Goal: Task Accomplishment & Management: Manage account settings

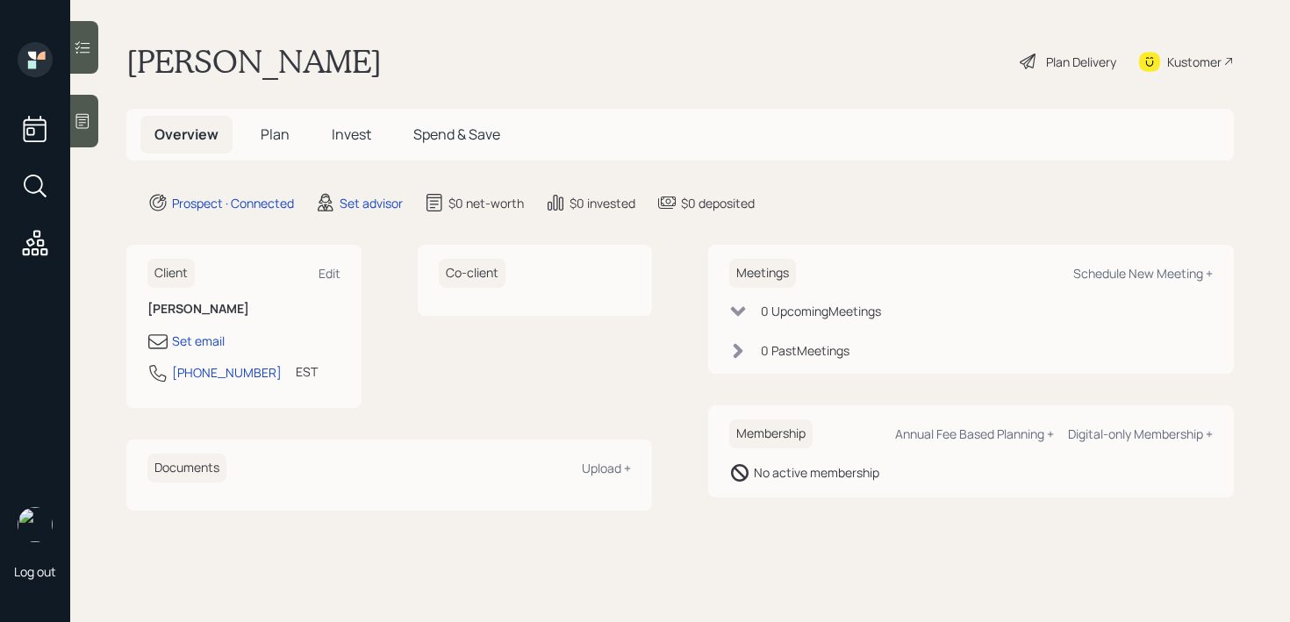
click at [84, 110] on div at bounding box center [84, 121] width 28 height 53
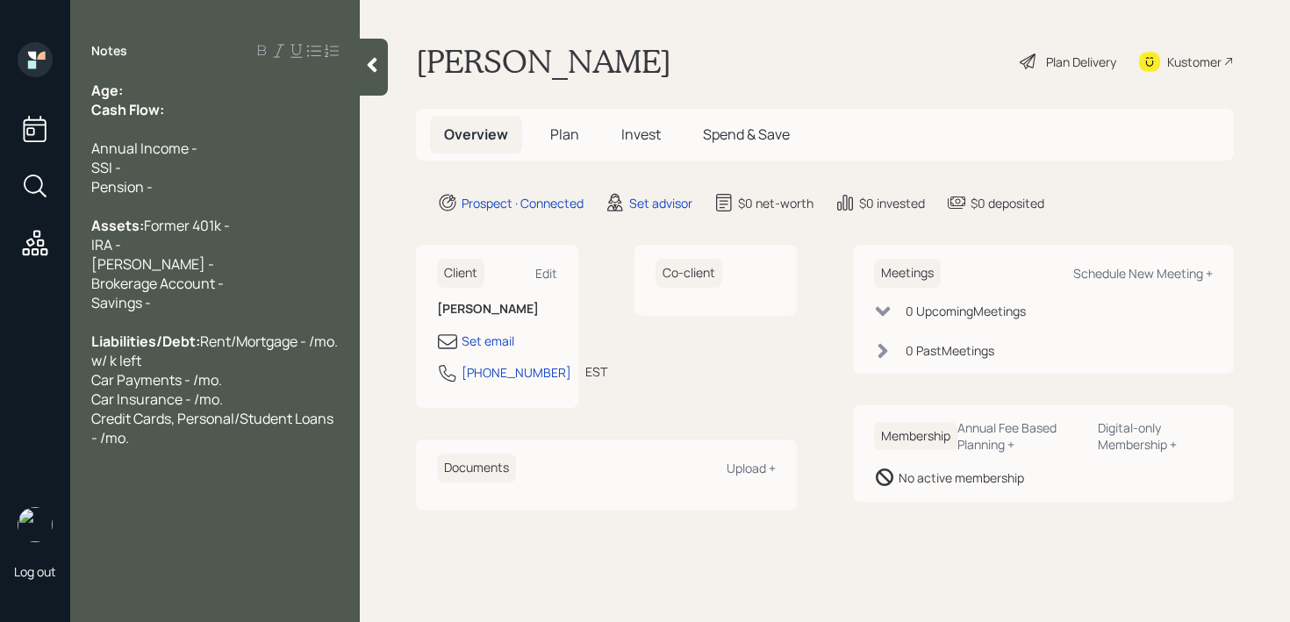
click at [136, 104] on span "Cash Flow:" at bounding box center [127, 109] width 73 height 19
click at [154, 75] on div "Notes Age: Cash Flow: Annual Income - SSI - Pension - Assets: Former 401k - IRA…" at bounding box center [215, 321] width 290 height 559
click at [154, 90] on div "Age: Cash Flow:" at bounding box center [214, 100] width 247 height 39
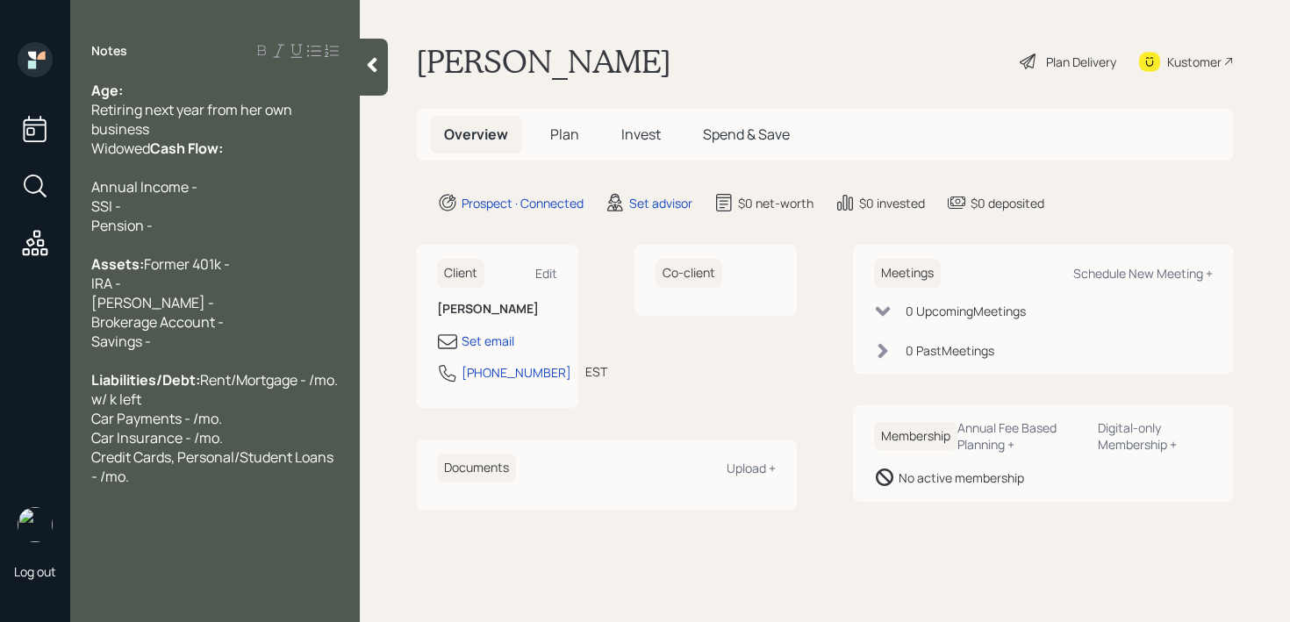
click at [161, 140] on div "Widowed Cash Flow:" at bounding box center [214, 148] width 247 height 19
drag, startPoint x: 152, startPoint y: 147, endPoint x: 49, endPoint y: 147, distance: 102.7
click at [49, 147] on div "Log out Notes Age: Retiring next year from her own business Widowed Cash Flow: …" at bounding box center [645, 311] width 1290 height 622
copy span "Widowed"
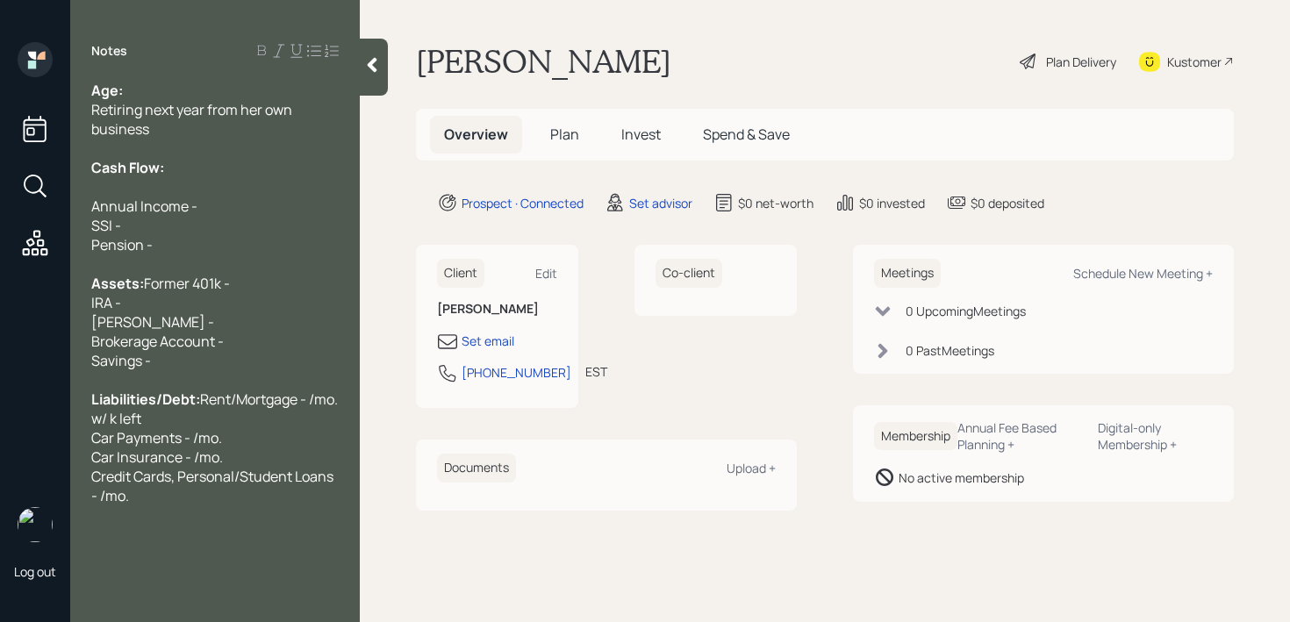
click at [147, 92] on div "Age:" at bounding box center [214, 90] width 247 height 19
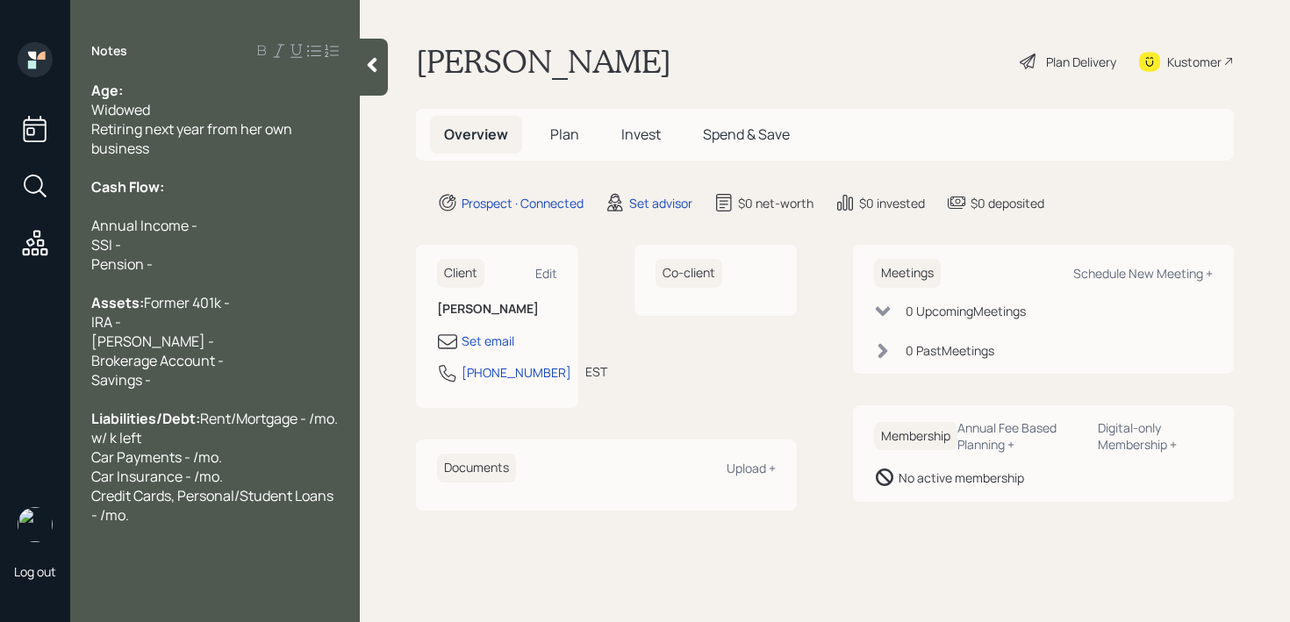
click at [167, 88] on div "Age:" at bounding box center [214, 90] width 247 height 19
click at [196, 390] on div "Assets: Former 401k - IRA - [PERSON_NAME] - Brokerage Account - Savings -" at bounding box center [214, 341] width 247 height 97
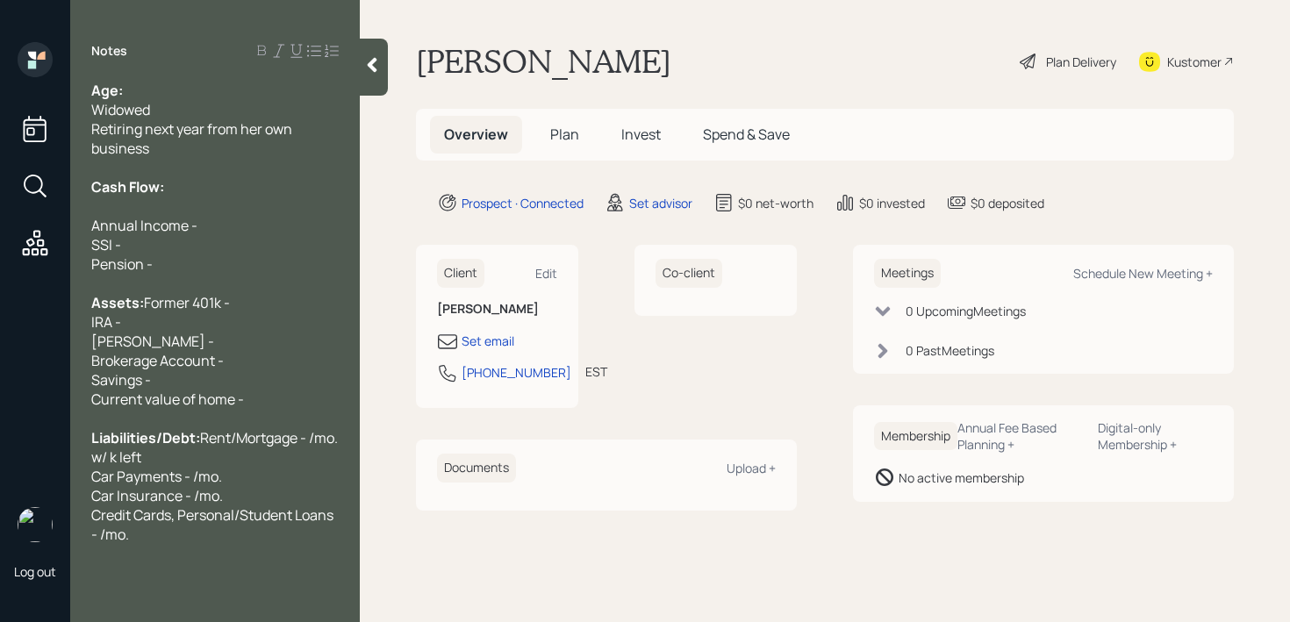
click at [243, 143] on div "Retiring next year from her own business" at bounding box center [214, 138] width 247 height 39
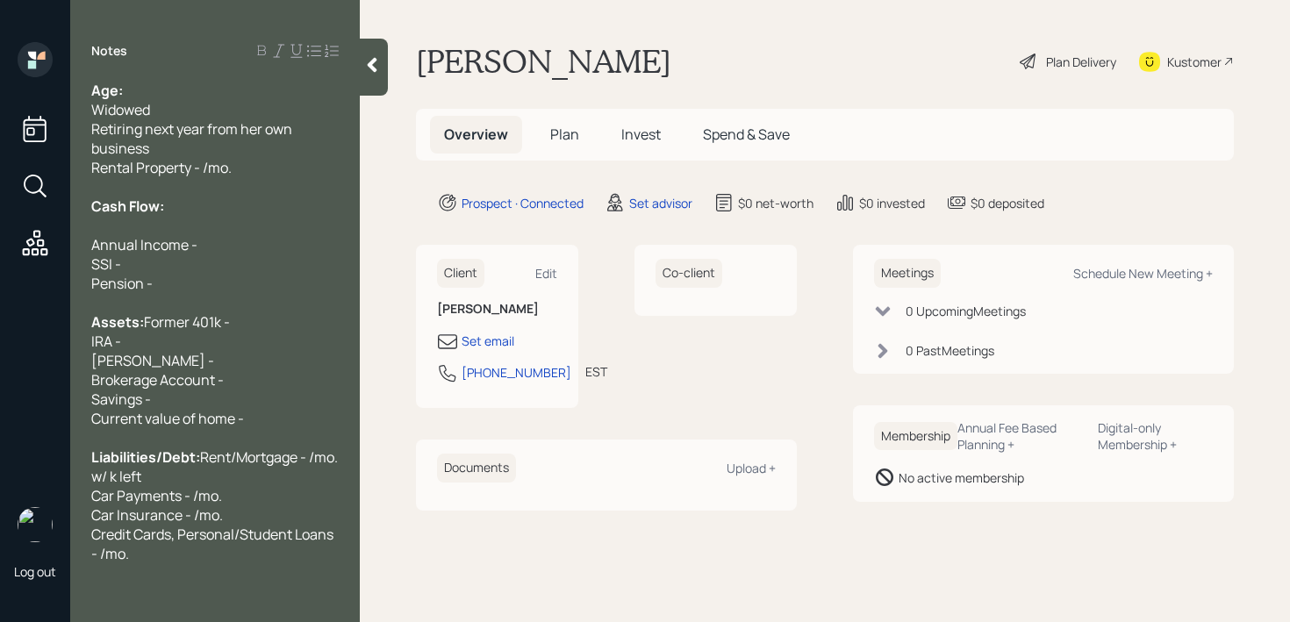
click at [185, 89] on div "Age:" at bounding box center [214, 90] width 247 height 19
click at [225, 404] on div "Assets: Former 401k - IRA - [PERSON_NAME] - Brokerage Account - Savings -" at bounding box center [214, 360] width 247 height 97
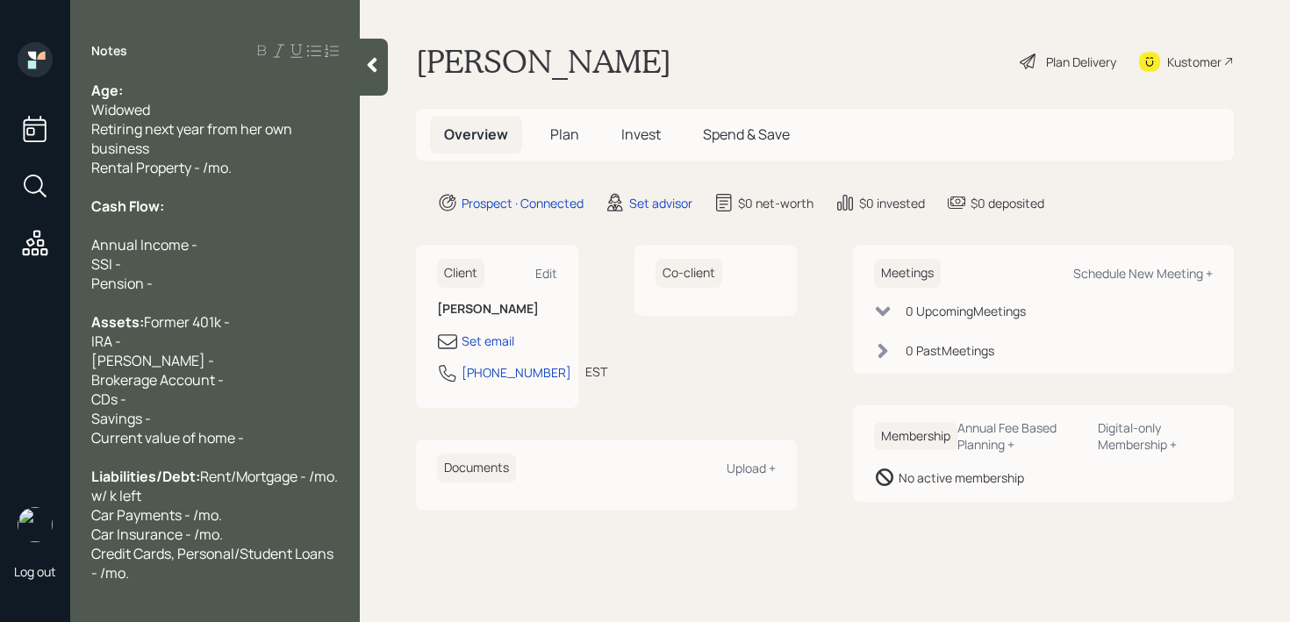
click at [226, 428] on div "CDs - Savings -" at bounding box center [214, 409] width 247 height 39
click at [227, 425] on div "CDs - Savings - k" at bounding box center [214, 409] width 247 height 39
click at [154, 428] on span "CDs - k Savings - k" at bounding box center [125, 409] width 69 height 39
click at [127, 421] on span "CDs - k Savings - k" at bounding box center [125, 409] width 69 height 39
click at [132, 421] on span "CDs - k Savings - k" at bounding box center [125, 409] width 69 height 39
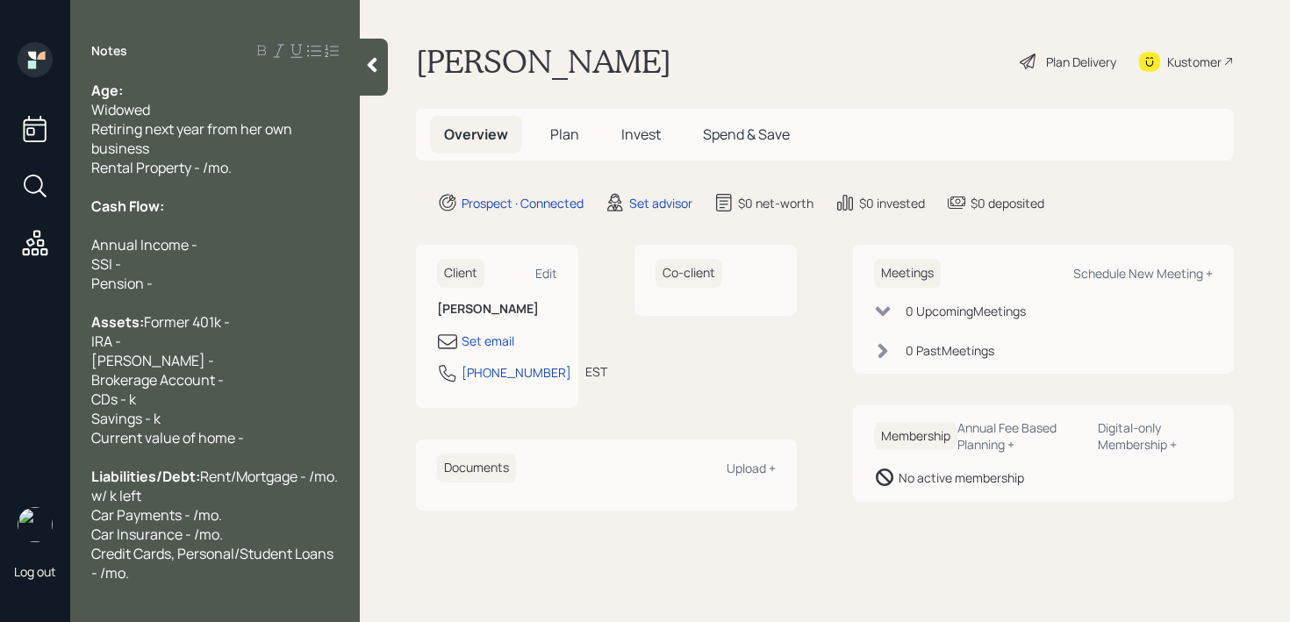
click at [188, 109] on div "Widowed" at bounding box center [214, 109] width 247 height 19
click at [168, 89] on div "Age:" at bounding box center [214, 90] width 247 height 19
click at [187, 147] on div "Retiring next year from her own business" at bounding box center [214, 138] width 247 height 39
click at [171, 128] on span "Retiring next year from her own business" at bounding box center [193, 138] width 204 height 39
click at [135, 421] on span "CDs - k Savings - k" at bounding box center [125, 409] width 69 height 39
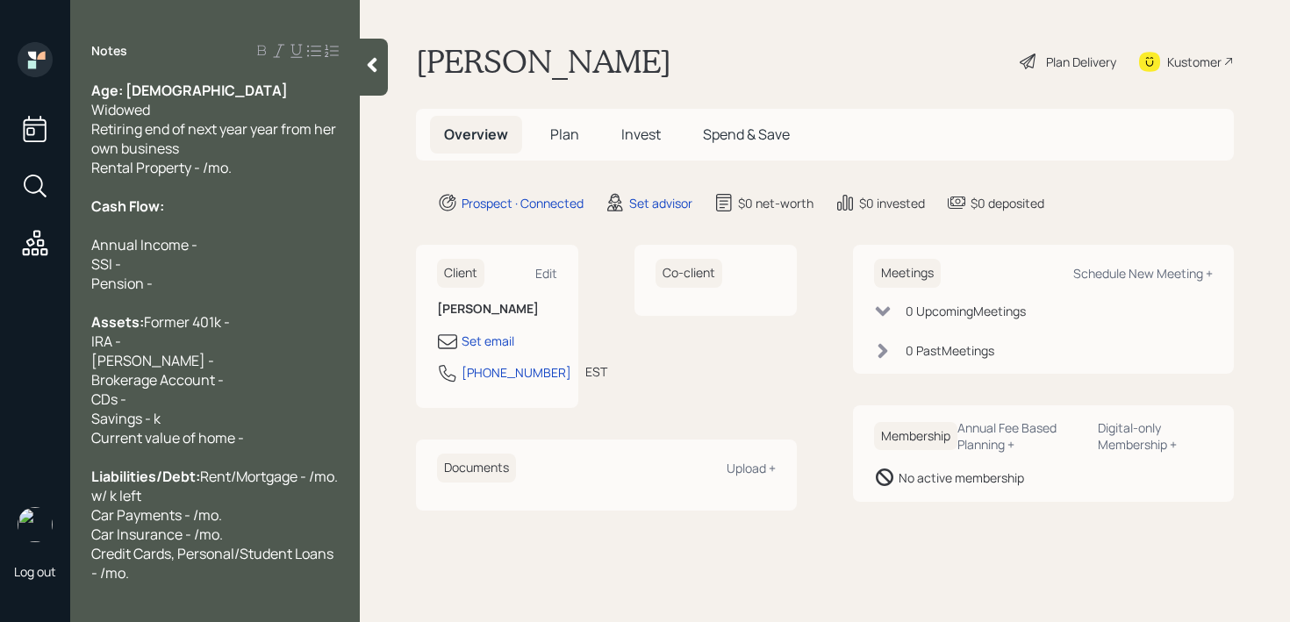
click at [154, 428] on span "CDs - Savings - k" at bounding box center [125, 409] width 69 height 39
click at [153, 419] on div "CDs - Savings - 1m" at bounding box center [214, 409] width 247 height 39
click at [183, 428] on div "CDs - 500k Savings - 1m" at bounding box center [214, 409] width 247 height 39
drag, startPoint x: 197, startPoint y: 408, endPoint x: 150, endPoint y: 410, distance: 46.5
click at [150, 410] on div "Age: [DEMOGRAPHIC_DATA] Widowed Retiring end of next year year from her own bus…" at bounding box center [214, 332] width 247 height 502
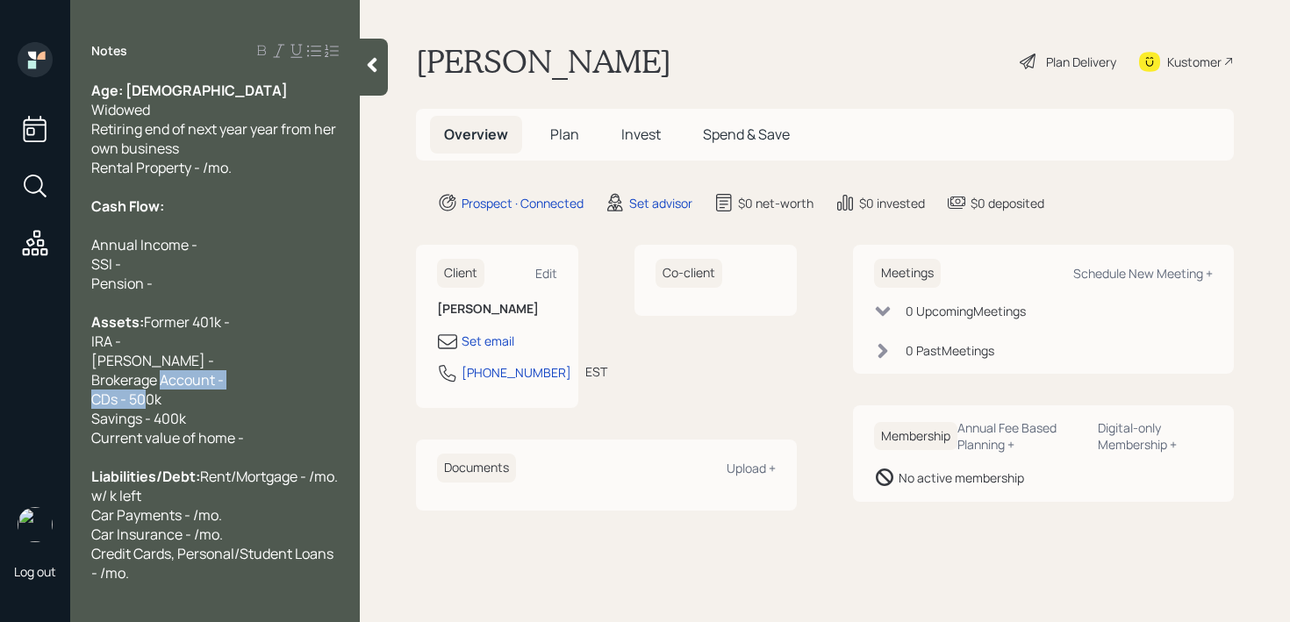
click at [150, 410] on span "CDs - 500k Savings - 400k" at bounding box center [138, 409] width 95 height 39
click at [155, 413] on span "CDs - 500k Savings - 400k" at bounding box center [138, 409] width 95 height 39
click at [183, 418] on div "CDs - 600k Savings - 400k" at bounding box center [214, 409] width 247 height 39
click at [198, 428] on div "CDs - 600k Savings - 400k" at bounding box center [214, 409] width 247 height 39
click at [204, 428] on div "CDs - 600k Savings - 400k" at bounding box center [214, 409] width 247 height 39
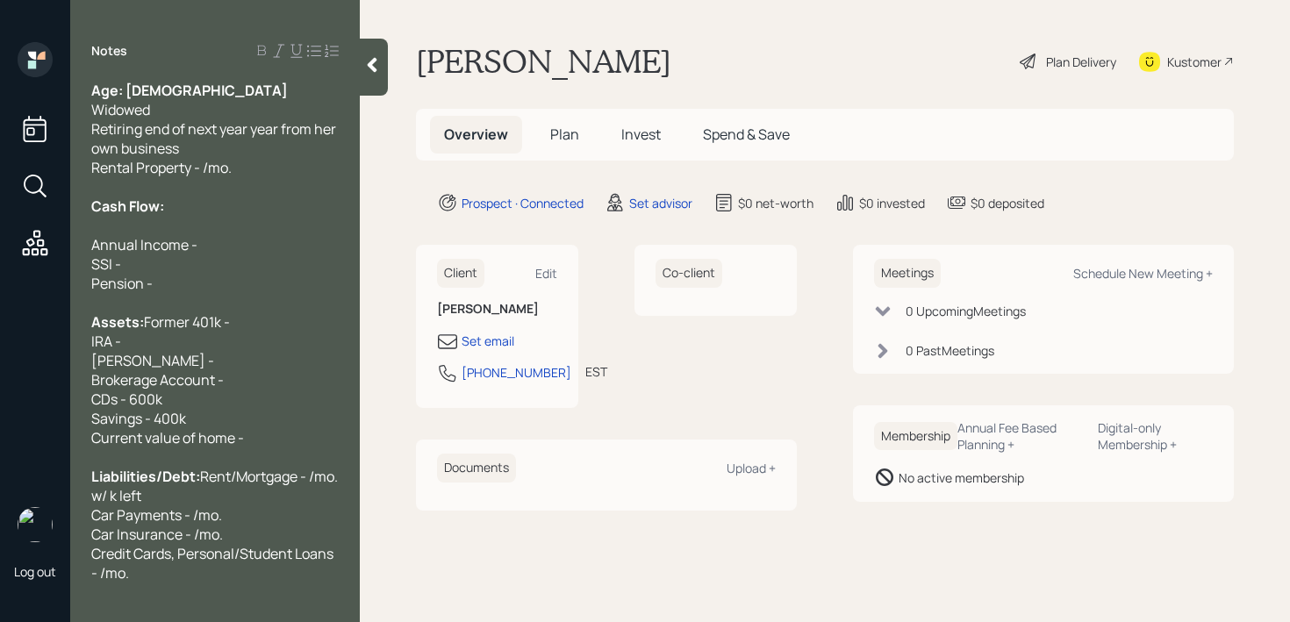
click at [204, 419] on div "CDs - 600k Savings - 400k" at bounding box center [214, 409] width 247 height 39
click at [204, 428] on div "CDs - 600k Savings - 400k" at bounding box center [214, 409] width 247 height 39
click at [204, 420] on div "CDs - 600k Savings - 400k" at bounding box center [214, 409] width 247 height 39
click at [204, 428] on div "CDs - 600k Savings - 400k" at bounding box center [214, 409] width 247 height 39
click at [208, 416] on div "CDs - 600k Savings - 400k" at bounding box center [214, 409] width 247 height 39
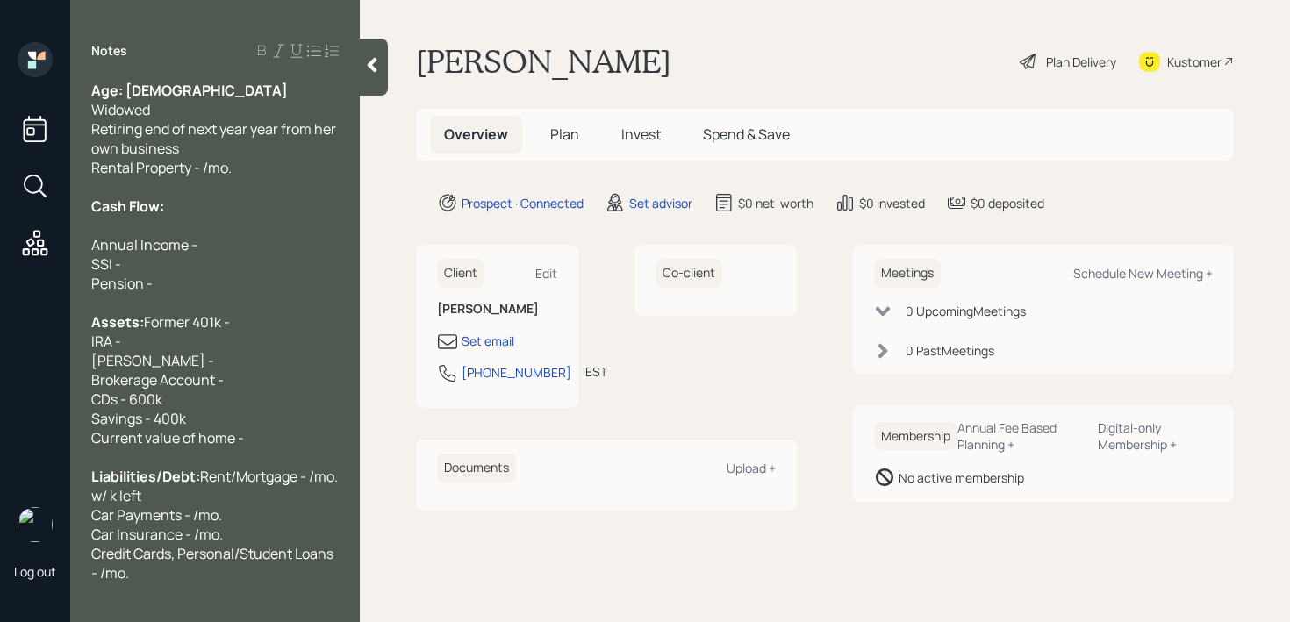
click at [208, 428] on div "CDs - 600k Savings - 400k" at bounding box center [214, 409] width 247 height 39
click at [208, 422] on div "CDs - 600k Savings - 400k" at bounding box center [214, 409] width 247 height 39
click at [208, 428] on div "CDs - 600k Savings - 400k" at bounding box center [214, 409] width 247 height 39
click at [214, 390] on span "Former 401k - IRA - [PERSON_NAME] - Brokerage Account -" at bounding box center [160, 350] width 139 height 77
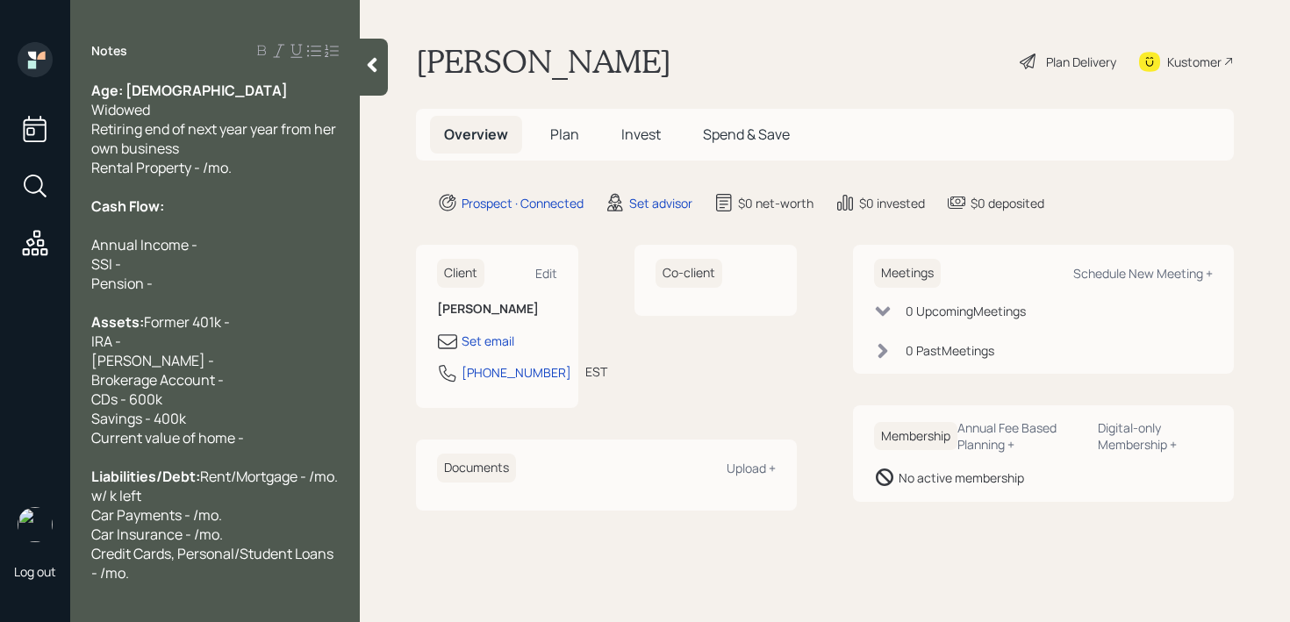
click at [214, 412] on div "CDs - 600k Savings - 400k" at bounding box center [214, 409] width 247 height 39
click at [213, 428] on div "CDs - 600k Savings - 400k" at bounding box center [214, 409] width 247 height 39
click at [213, 423] on div "CDs - 600k Savings - 400k" at bounding box center [214, 409] width 247 height 39
click at [213, 428] on div "CDs - 600k Savings - 400k" at bounding box center [214, 409] width 247 height 39
click at [213, 427] on div "CDs - 600k Savings - 400k" at bounding box center [214, 409] width 247 height 39
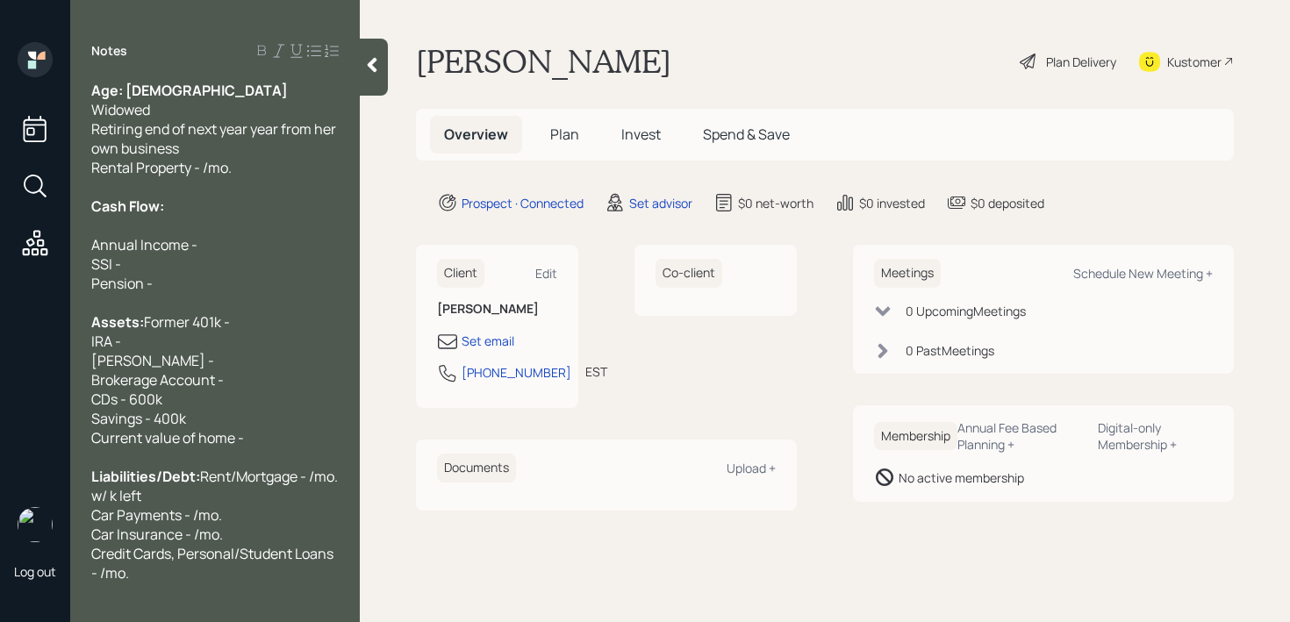
click at [213, 428] on div "CDs - 600k Savings - 400k" at bounding box center [214, 409] width 247 height 39
click at [213, 426] on div "CDs - 600k Savings - 400k" at bounding box center [214, 409] width 247 height 39
click at [213, 428] on div "CDs - 600k Savings - 400k" at bounding box center [214, 409] width 247 height 39
click at [213, 418] on div "CDs - 600k Savings - 400k" at bounding box center [214, 409] width 247 height 39
click at [158, 418] on span "CDs - 600k Savings - 400k" at bounding box center [138, 409] width 95 height 39
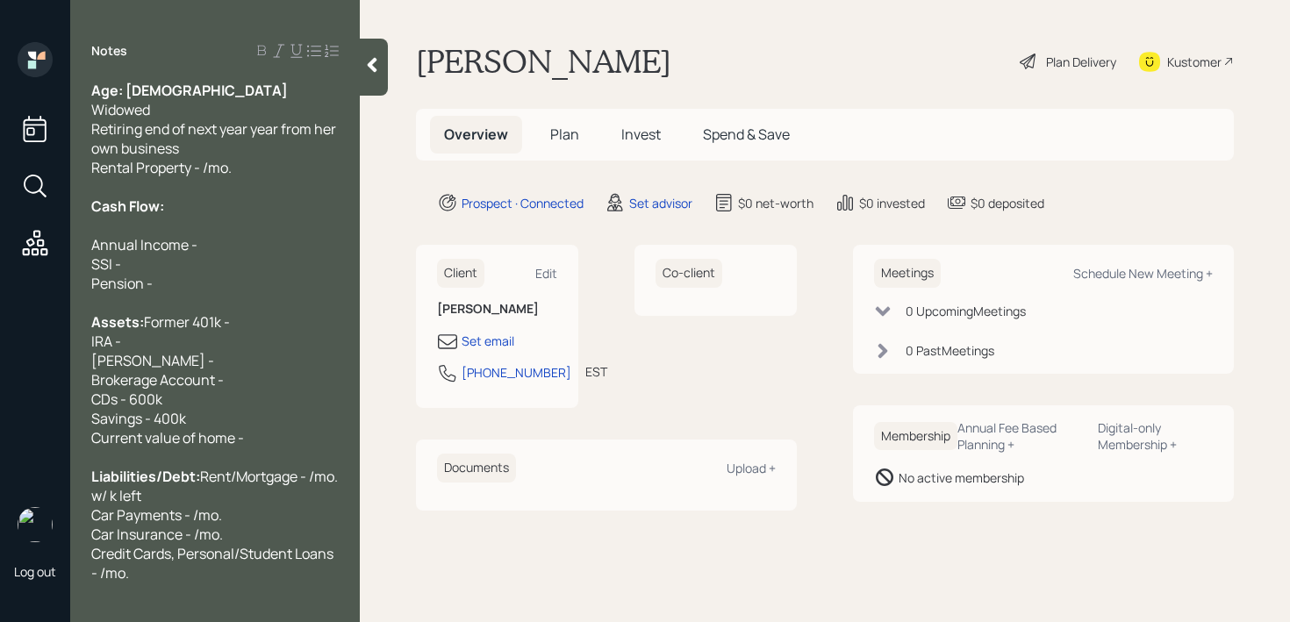
click at [221, 421] on div "CDs - 600k Savings - 400k" at bounding box center [214, 409] width 247 height 39
click at [221, 428] on div "CDs - 600k Savings - 400k" at bounding box center [214, 409] width 247 height 39
click at [257, 428] on div "CDs - 600k Savings - 400k" at bounding box center [214, 409] width 247 height 39
click at [258, 374] on div "Assets: Former 401k - IRA - [PERSON_NAME] - Brokerage Account -" at bounding box center [214, 350] width 247 height 77
click at [233, 353] on div "Assets: Former 401k - IRA - [PERSON_NAME] - Brokerage Account -" at bounding box center [214, 350] width 247 height 77
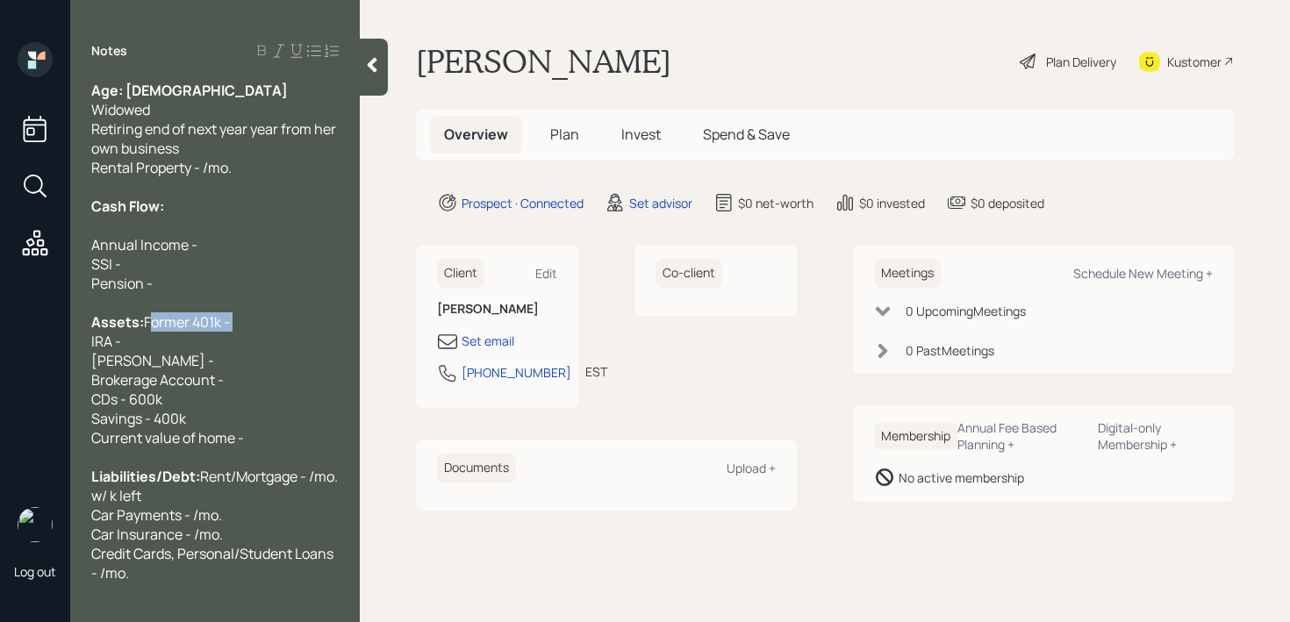
drag, startPoint x: 240, startPoint y: 346, endPoint x: 74, endPoint y: 349, distance: 166.8
click at [74, 349] on div "Age: [DEMOGRAPHIC_DATA] Widowed Retiring end of next year year from her own bus…" at bounding box center [215, 332] width 290 height 502
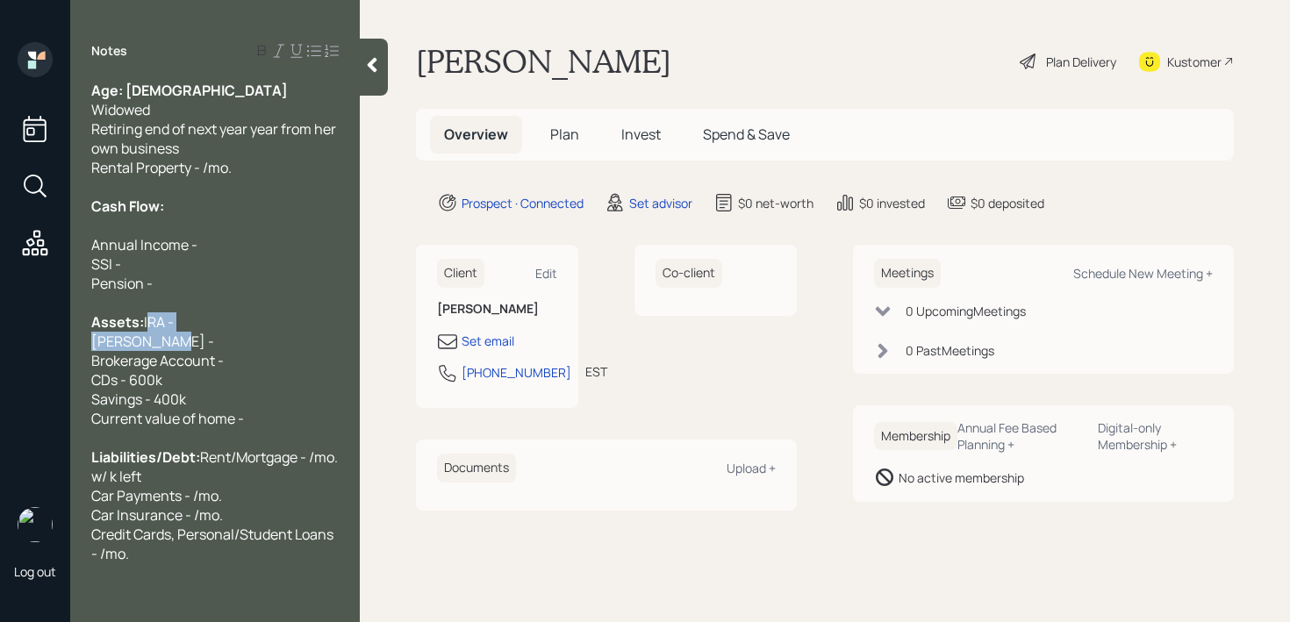
drag, startPoint x: 180, startPoint y: 361, endPoint x: 70, endPoint y: 346, distance: 110.7
click at [70, 346] on div "Age: [DEMOGRAPHIC_DATA] Widowed Retiring end of next year year from her own bus…" at bounding box center [215, 322] width 290 height 483
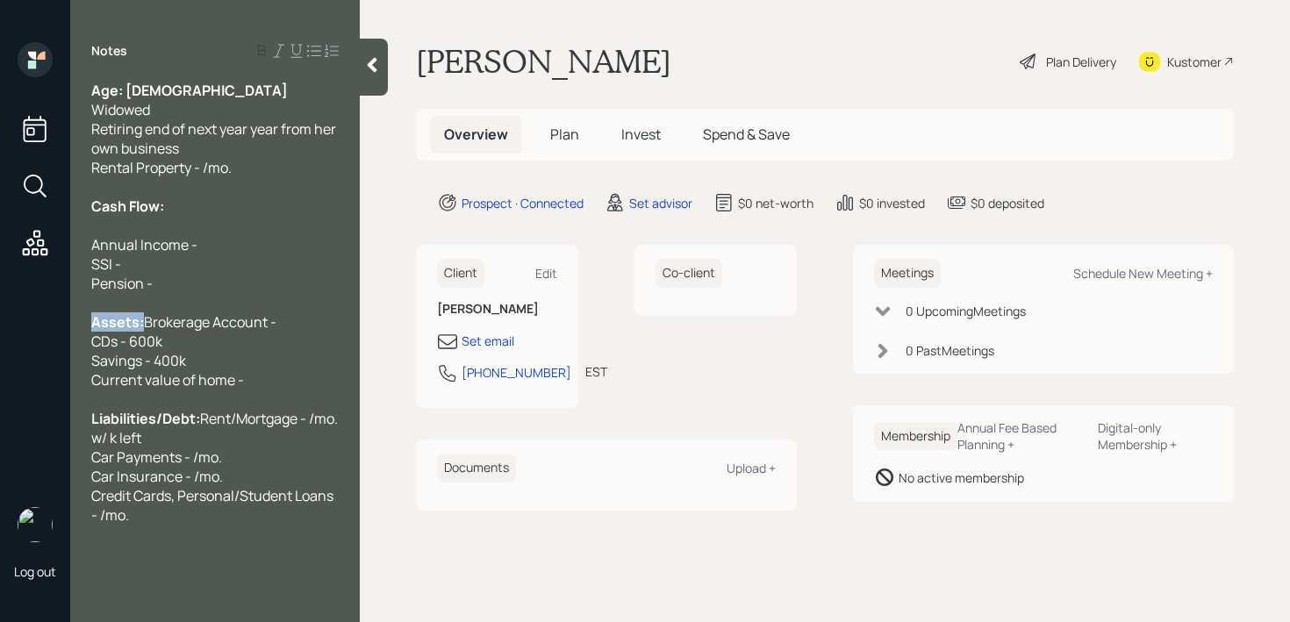
drag, startPoint x: 285, startPoint y: 331, endPoint x: 0, endPoint y: 330, distance: 285.2
click at [0, 330] on div "Log out Notes Age: [DEMOGRAPHIC_DATA] Widowed Retiring end of next year year fr…" at bounding box center [645, 311] width 1290 height 622
click at [233, 295] on div at bounding box center [214, 302] width 247 height 19
click at [233, 350] on div "CDs - 600k Savings - 400k" at bounding box center [214, 351] width 247 height 39
drag, startPoint x: 247, startPoint y: 342, endPoint x: 0, endPoint y: 342, distance: 247.5
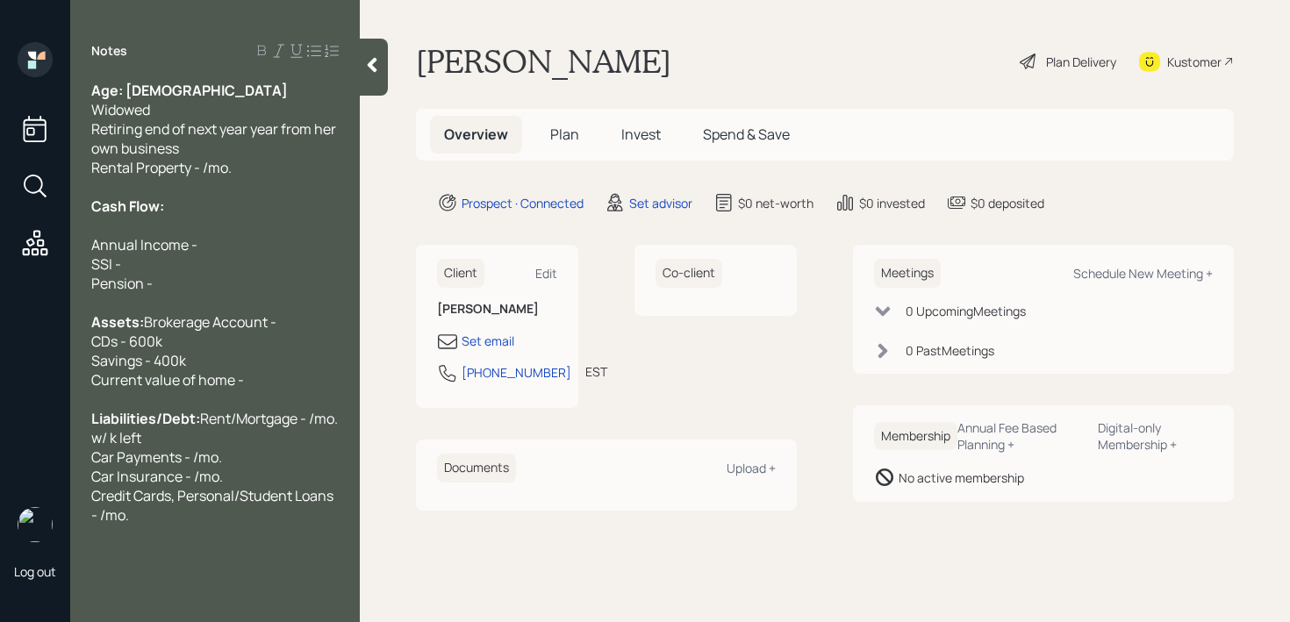
click at [0, 342] on div "Log out Notes Age: [DEMOGRAPHIC_DATA] Widowed Retiring end of next year year fr…" at bounding box center [645, 311] width 1290 height 622
click at [239, 332] on div "Assets: Brokerage Account -" at bounding box center [214, 321] width 247 height 19
drag, startPoint x: 249, startPoint y: 334, endPoint x: 0, endPoint y: 334, distance: 249.2
click at [0, 334] on div "Log out Notes Age: [DEMOGRAPHIC_DATA] Widowed Retiring end of next year year fr…" at bounding box center [645, 311] width 1290 height 622
click at [274, 337] on div "CDs - 600k Savings - 400k" at bounding box center [214, 351] width 247 height 39
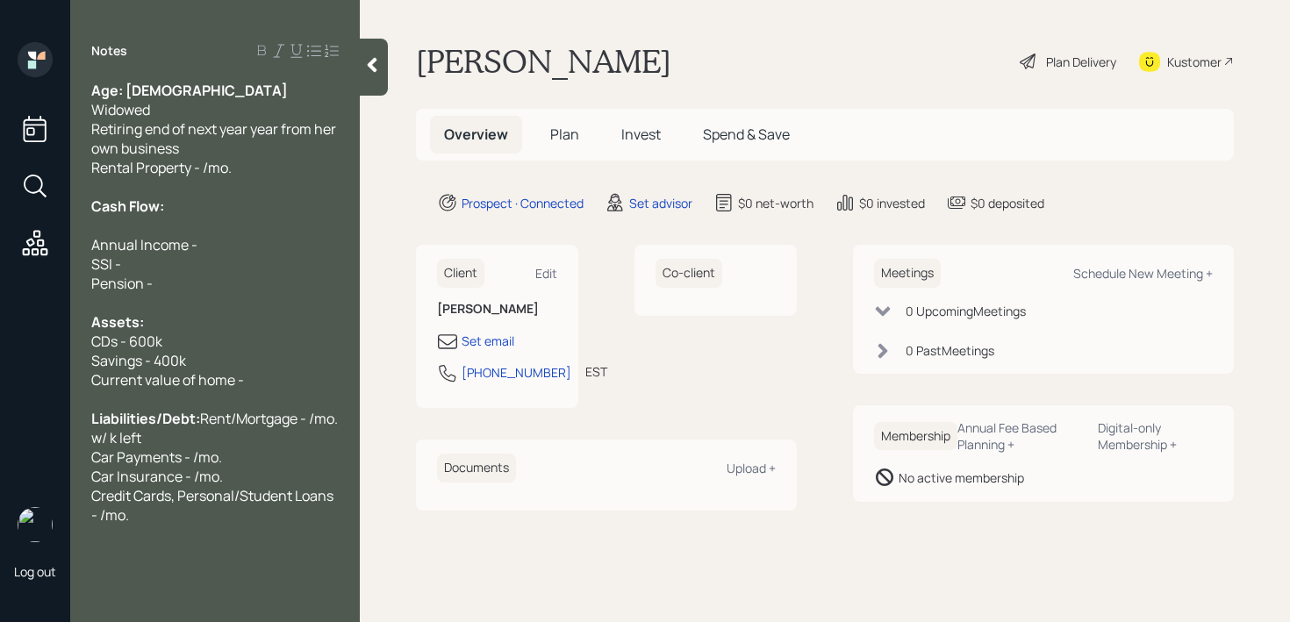
click at [277, 388] on div "Current value of home -" at bounding box center [214, 379] width 247 height 19
click at [240, 245] on div "Annual Income - SSI - Pension -" at bounding box center [214, 264] width 247 height 58
click at [251, 210] on div "Cash Flow:" at bounding box center [214, 196] width 247 height 39
click at [219, 225] on div at bounding box center [214, 225] width 247 height 19
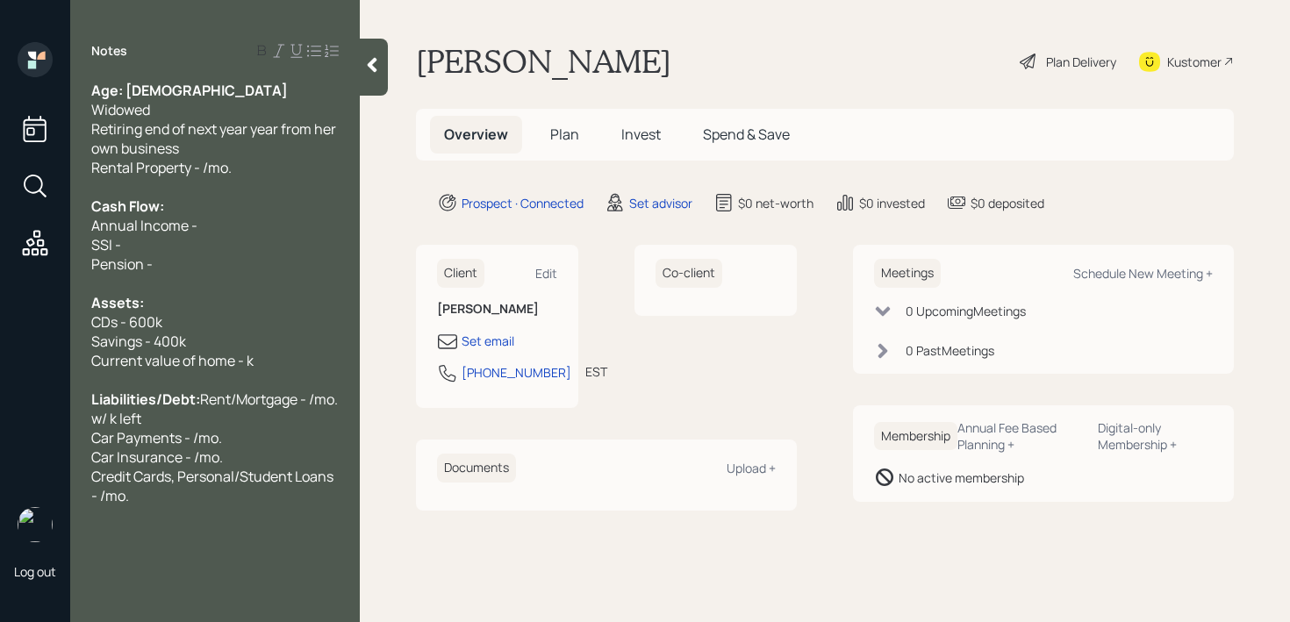
click at [237, 238] on div "Annual Income - SSI - Pension -" at bounding box center [214, 245] width 247 height 58
click at [251, 228] on div "Annual Income - SSI - Pension -" at bounding box center [214, 245] width 247 height 58
click at [206, 511] on div "Notes Age: [DEMOGRAPHIC_DATA] Widowed Retiring end of next year year from her o…" at bounding box center [215, 321] width 290 height 559
click at [213, 499] on div "Liabilities/Debt: Rent/Mortgage - /mo. w/ k left Car Payments - /mo. Car Insura…" at bounding box center [214, 448] width 247 height 116
click at [245, 165] on div "Rental Property - /mo." at bounding box center [214, 167] width 247 height 19
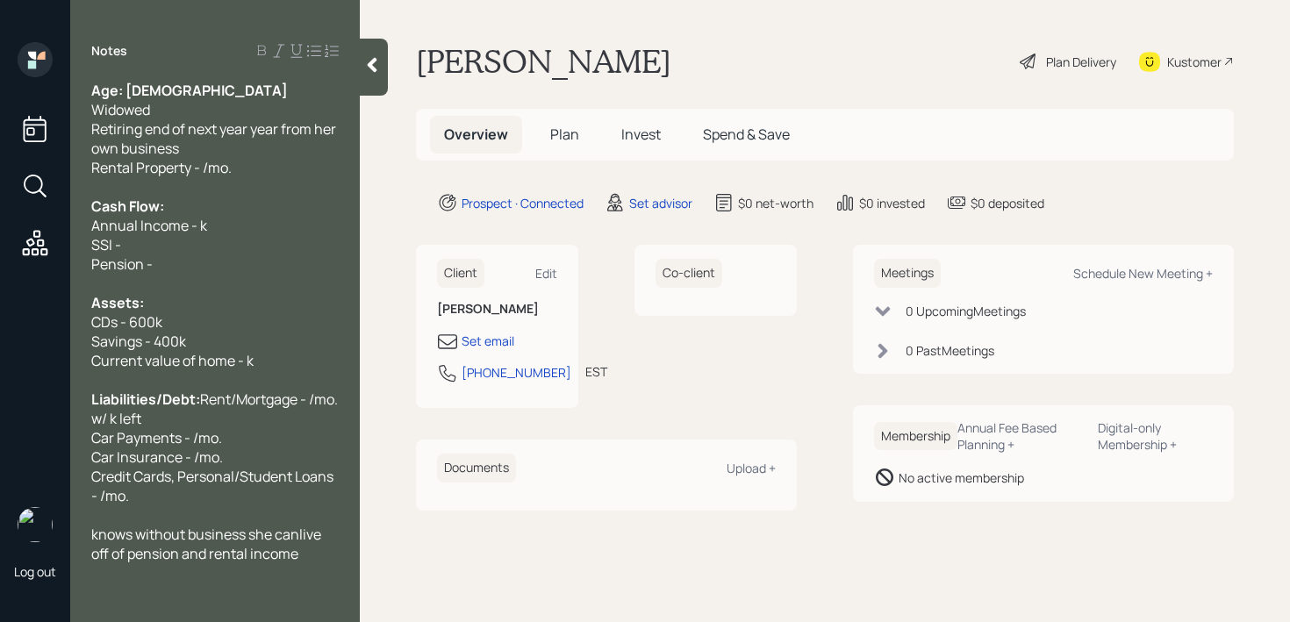
click at [200, 256] on div "Annual Income - k SSI - Pension -" at bounding box center [214, 245] width 247 height 58
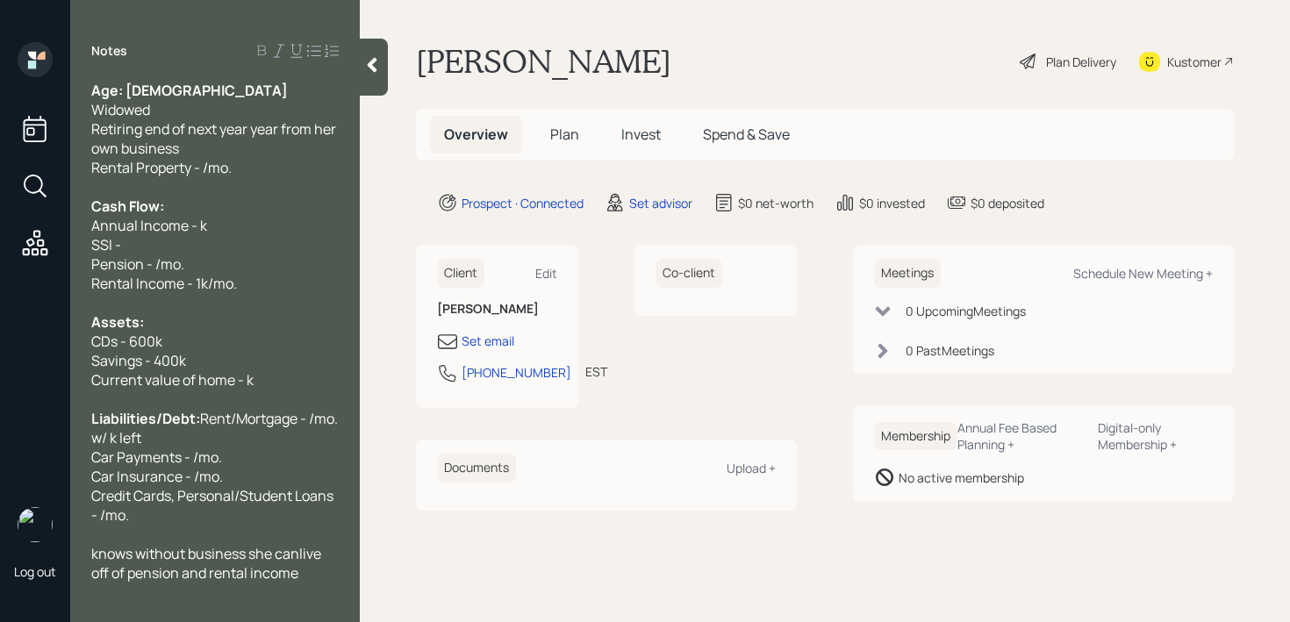
drag, startPoint x: 151, startPoint y: 262, endPoint x: 205, endPoint y: 246, distance: 56.7
click at [151, 262] on span "Annual Income - k SSI - Pension - /mo." at bounding box center [149, 245] width 116 height 58
click at [183, 258] on span "Annual Income - k SSI - Pension - 2.4k/mo." at bounding box center [150, 245] width 119 height 58
click at [182, 247] on div "Annual Income - k SSI - Pension - 2.4k/mo." at bounding box center [214, 245] width 247 height 58
click at [226, 261] on div "Annual Income - k SSI - 2.4k/mo. Pension - 2.4k/mo." at bounding box center [214, 245] width 247 height 58
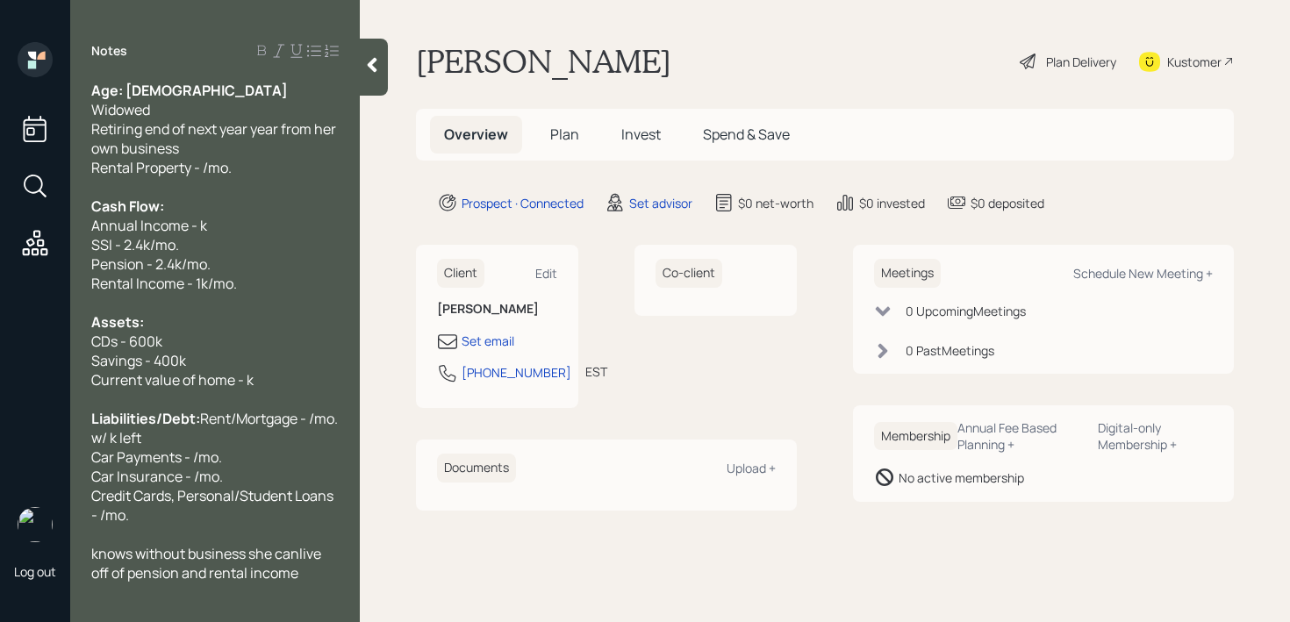
click at [182, 262] on span "Annual Income - k SSI - 2.4k/mo. Pension - 2.4k/mo." at bounding box center [150, 245] width 119 height 58
click at [230, 226] on div "Annual Income - k SSI - 2.4k/mo. Pension - 1k/mo." at bounding box center [214, 245] width 247 height 58
click at [232, 324] on div "Assets:" at bounding box center [214, 321] width 247 height 19
click at [231, 352] on div "CDs - 600k Savings - 400k" at bounding box center [214, 351] width 247 height 39
click at [259, 378] on div "Current value of home - k" at bounding box center [214, 379] width 247 height 19
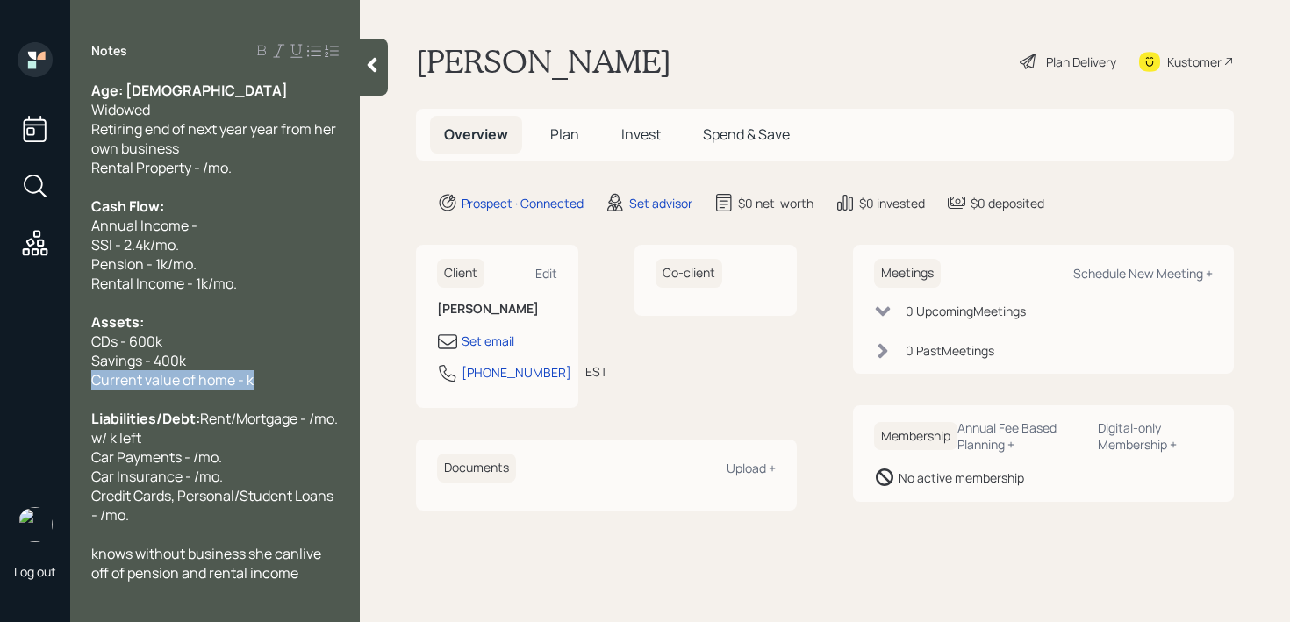
drag, startPoint x: 287, startPoint y: 386, endPoint x: 0, endPoint y: 383, distance: 287.0
click at [0, 383] on div "Log out Notes Age: [DEMOGRAPHIC_DATA] Widowed Retiring end of next year year fr…" at bounding box center [645, 311] width 1290 height 622
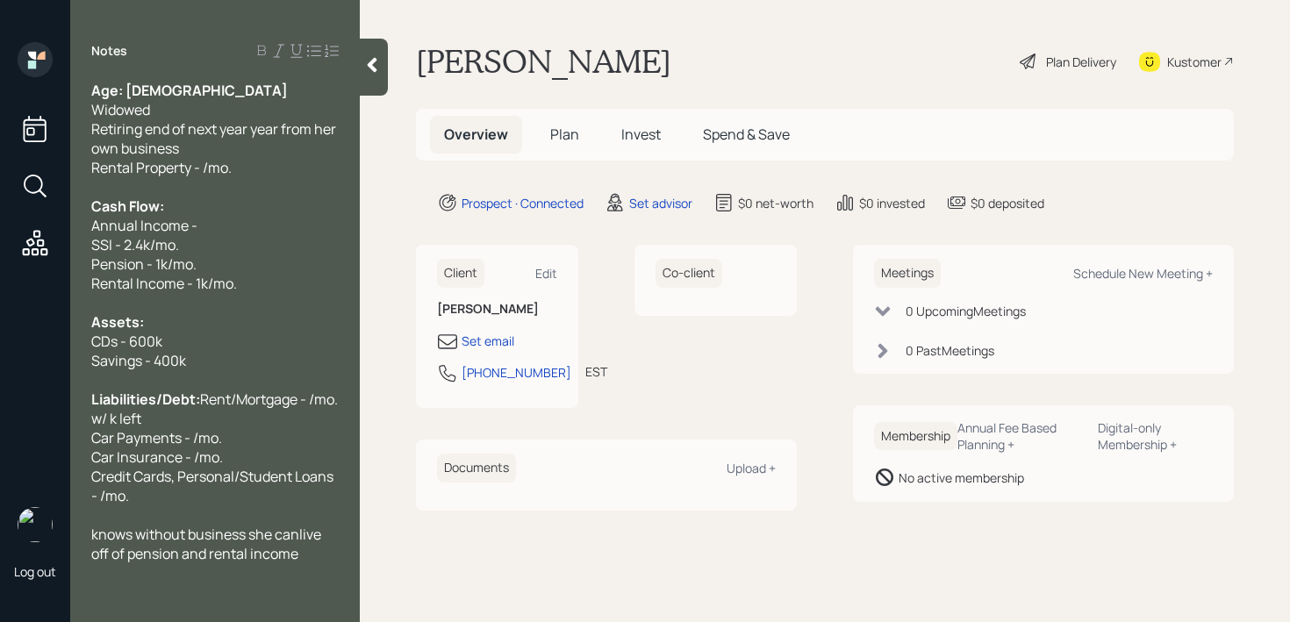
click at [166, 328] on div "Assets:" at bounding box center [214, 321] width 247 height 19
click at [222, 286] on span "Rental Income - 1k/mo." at bounding box center [164, 283] width 146 height 19
click at [242, 220] on div "Annual Income - SSI - 2.4k/mo. Pension - 1k/mo." at bounding box center [214, 245] width 247 height 58
drag, startPoint x: 259, startPoint y: 226, endPoint x: 0, endPoint y: 226, distance: 258.9
click at [0, 226] on div "Log out Notes Age: [DEMOGRAPHIC_DATA] Widowed Retiring end of next year year fr…" at bounding box center [645, 311] width 1290 height 622
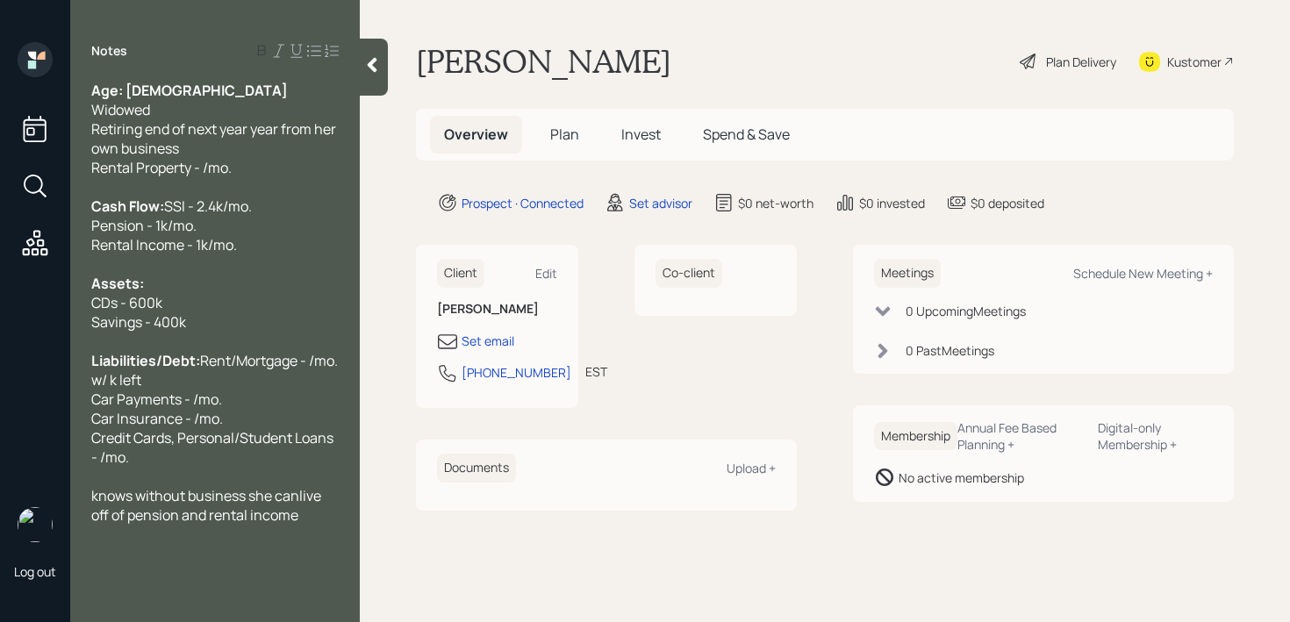
click at [202, 176] on span "Rental Property - /mo." at bounding box center [161, 167] width 140 height 19
drag, startPoint x: 259, startPoint y: 272, endPoint x: 2, endPoint y: 272, distance: 257.1
click at [2, 272] on div "Log out Notes Age: [DEMOGRAPHIC_DATA] Widowed Retiring end of next year year fr…" at bounding box center [645, 311] width 1290 height 622
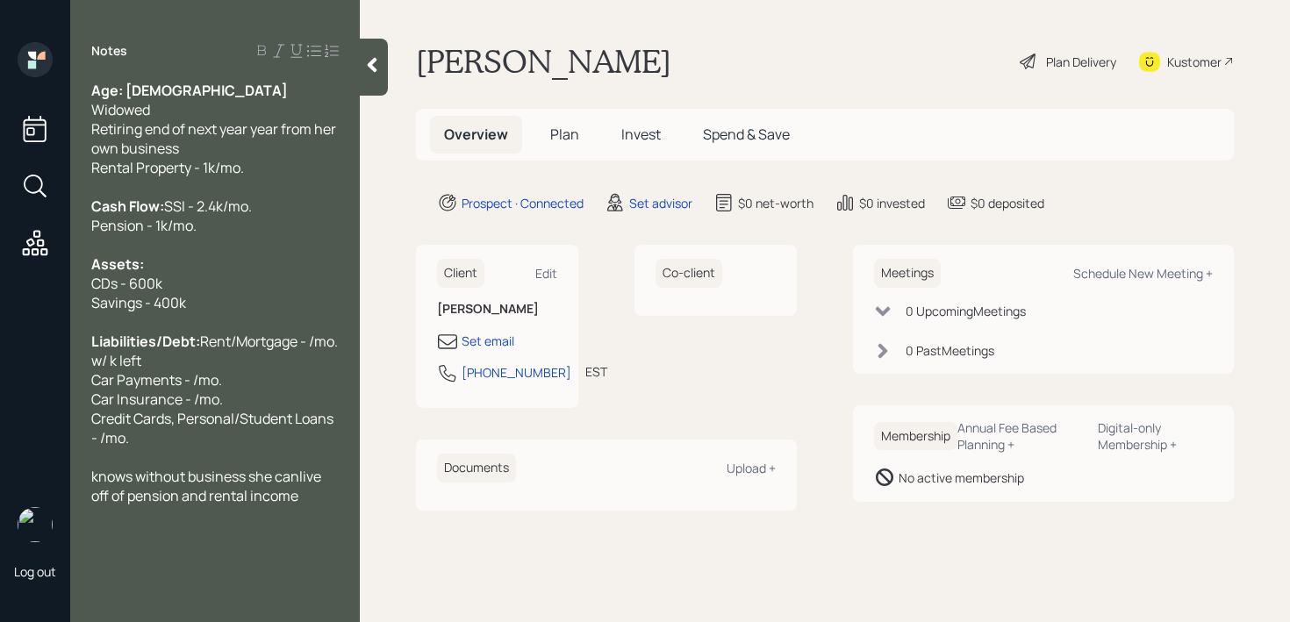
click at [299, 500] on span "knows without business she canlive off of pension and rental income" at bounding box center [207, 486] width 233 height 39
click at [326, 505] on div "knows without business she can live off of pension and rental income" at bounding box center [214, 486] width 247 height 39
click at [268, 444] on span "Rent/Mortgage - /mo. w/ k left Car Payments - /mo. Car Insurance - /mo. Credit …" at bounding box center [215, 390] width 249 height 116
click at [254, 302] on div "CDs - 600k Savings - 400k" at bounding box center [214, 293] width 247 height 39
click at [254, 224] on div "Cash Flow: SSI - 2.4k/mo. Pension - 1k/mo." at bounding box center [214, 206] width 247 height 58
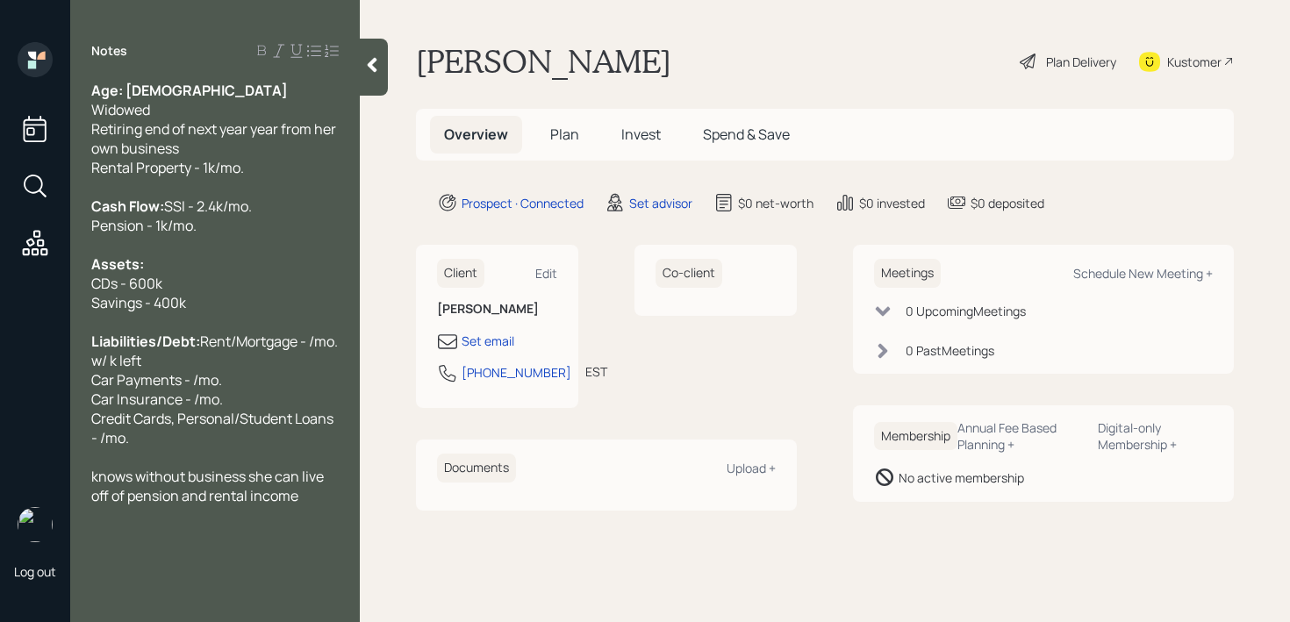
click at [254, 224] on div "Cash Flow: SSI - 2.4k/mo. Pension - 1k/mo." at bounding box center [214, 206] width 247 height 58
click at [305, 525] on div at bounding box center [214, 514] width 247 height 19
click at [202, 583] on div "trust informaiton on transfering property to kids" at bounding box center [214, 563] width 247 height 39
click at [198, 312] on div "CDs - 600k Savings - 400k" at bounding box center [214, 293] width 247 height 39
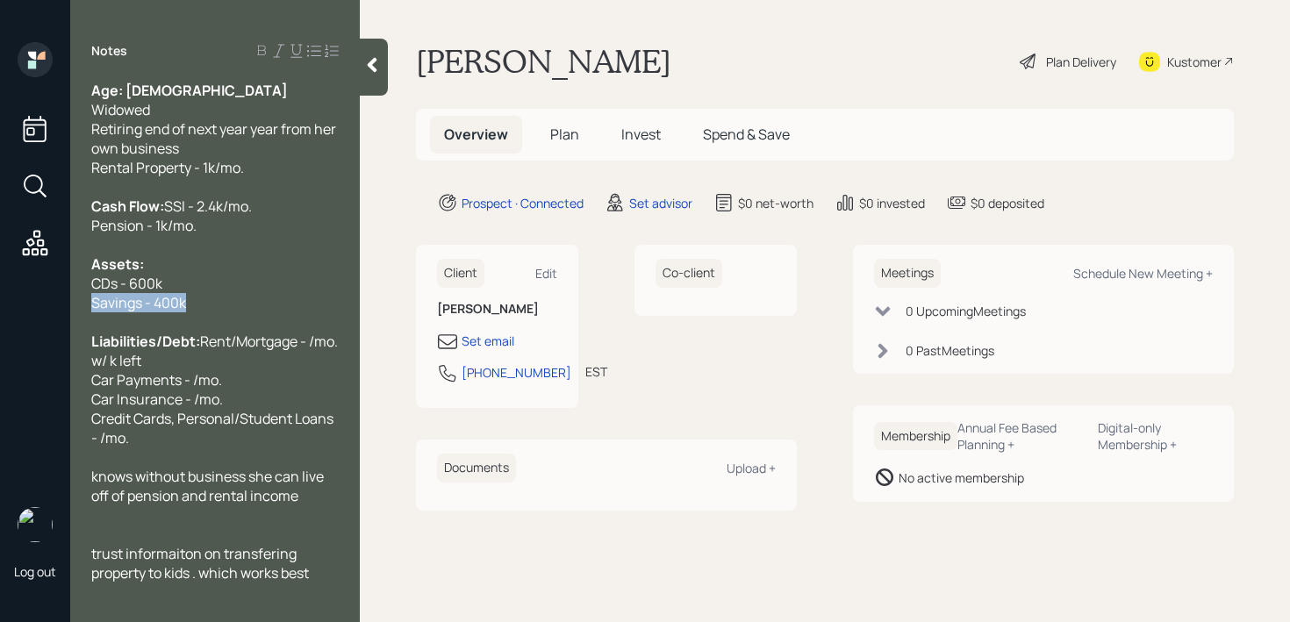
drag, startPoint x: 211, startPoint y: 314, endPoint x: 83, endPoint y: 314, distance: 127.2
click at [83, 314] on div "Age: [DEMOGRAPHIC_DATA] Widowed Retiring end of next year year from her own bus…" at bounding box center [215, 332] width 290 height 502
click at [139, 300] on span "CDs - 600k Savings - 400k" at bounding box center [138, 293] width 95 height 39
click at [189, 300] on div "CDs - 600k Savings - 400k" at bounding box center [214, 293] width 247 height 39
click at [209, 368] on div "Liabilities/Debt: Rent/Mortgage - /mo. w/ k left Car Payments - /mo. Car Insura…" at bounding box center [214, 390] width 247 height 116
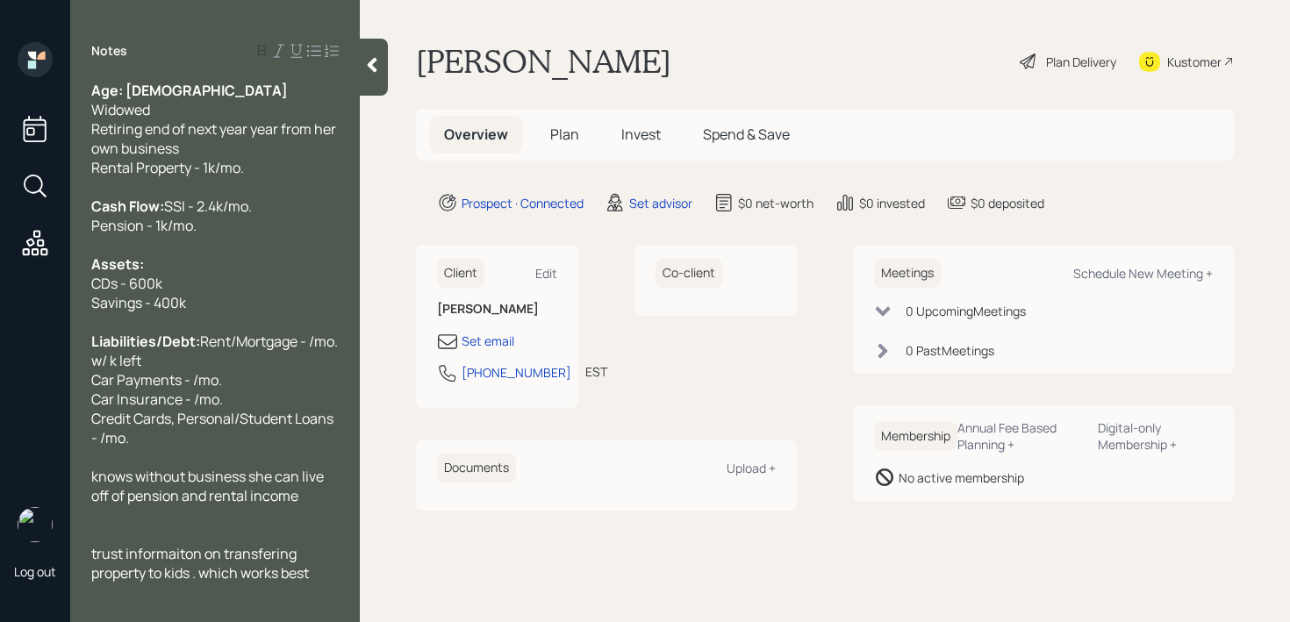
drag, startPoint x: 221, startPoint y: 311, endPoint x: 70, endPoint y: 311, distance: 150.9
click at [72, 311] on div "Age: [DEMOGRAPHIC_DATA] Widowed Retiring end of next year year from her own bus…" at bounding box center [215, 332] width 290 height 502
click at [179, 312] on span "CDs - 600k Savings - 400k" at bounding box center [138, 293] width 95 height 39
drag, startPoint x: 199, startPoint y: 316, endPoint x: 156, endPoint y: 316, distance: 43.0
click at [186, 312] on div "CDs - 600k Savings - 400k" at bounding box center [214, 293] width 247 height 39
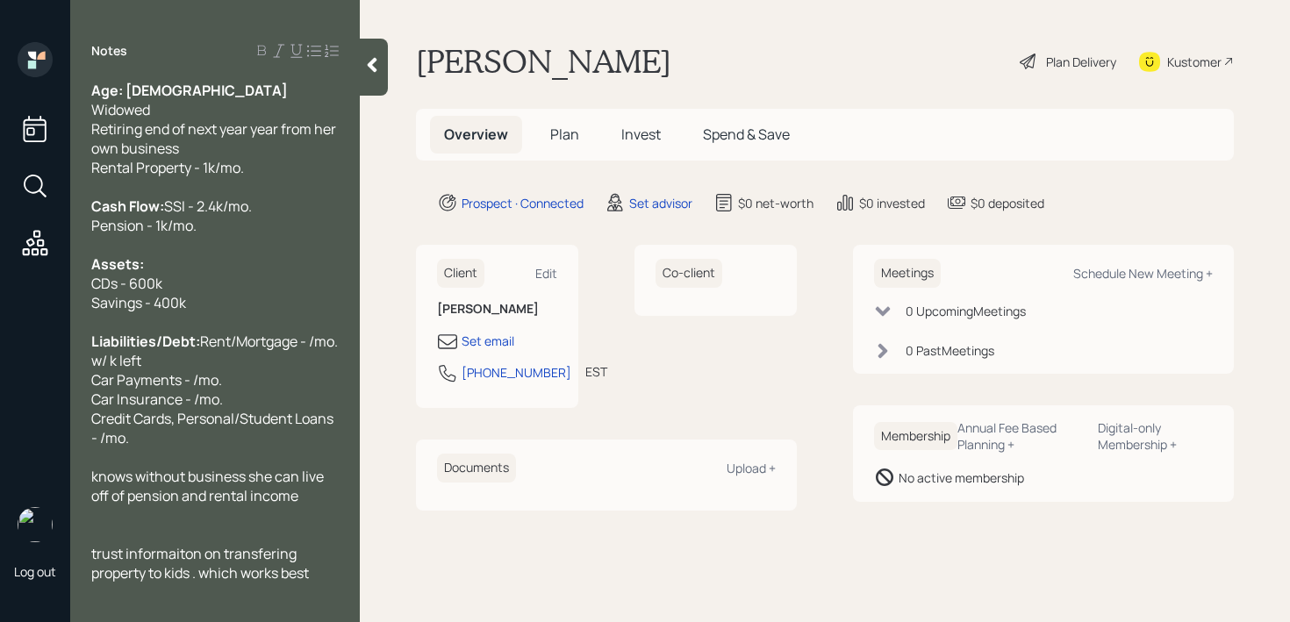
click at [188, 332] on div at bounding box center [214, 321] width 247 height 19
click at [198, 312] on div "CDs - 600k Savings - 400k" at bounding box center [214, 293] width 247 height 39
click at [211, 385] on span "Rent/Mortgage - /mo. w/ k left Car Payments - /mo. Car Insurance - /mo. Credit …" at bounding box center [215, 390] width 249 height 116
drag, startPoint x: 132, startPoint y: 383, endPoint x: 63, endPoint y: 383, distance: 68.5
click at [63, 383] on div "Log out Notes Age: [DEMOGRAPHIC_DATA] Widowed Retiring end of next year year fr…" at bounding box center [645, 311] width 1290 height 622
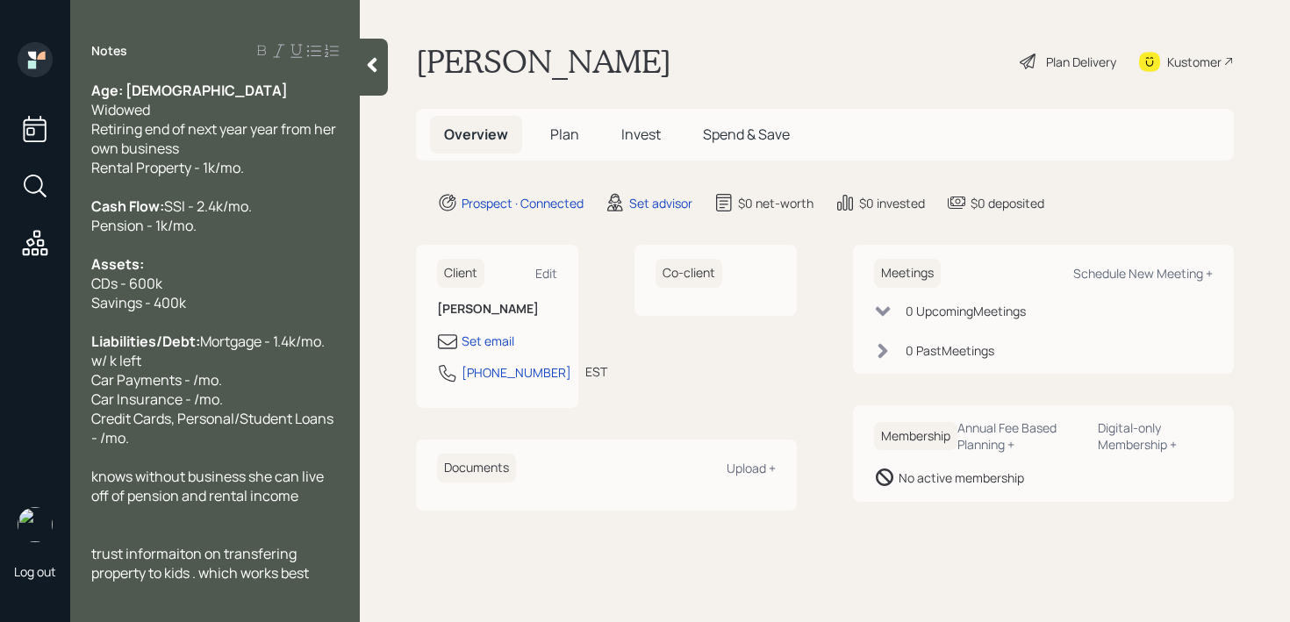
click at [290, 376] on div "Liabilities/Debt: Mortgage - 1.4k/mo. w/ k left Car Payments - /mo. Car Insuran…" at bounding box center [214, 390] width 247 height 116
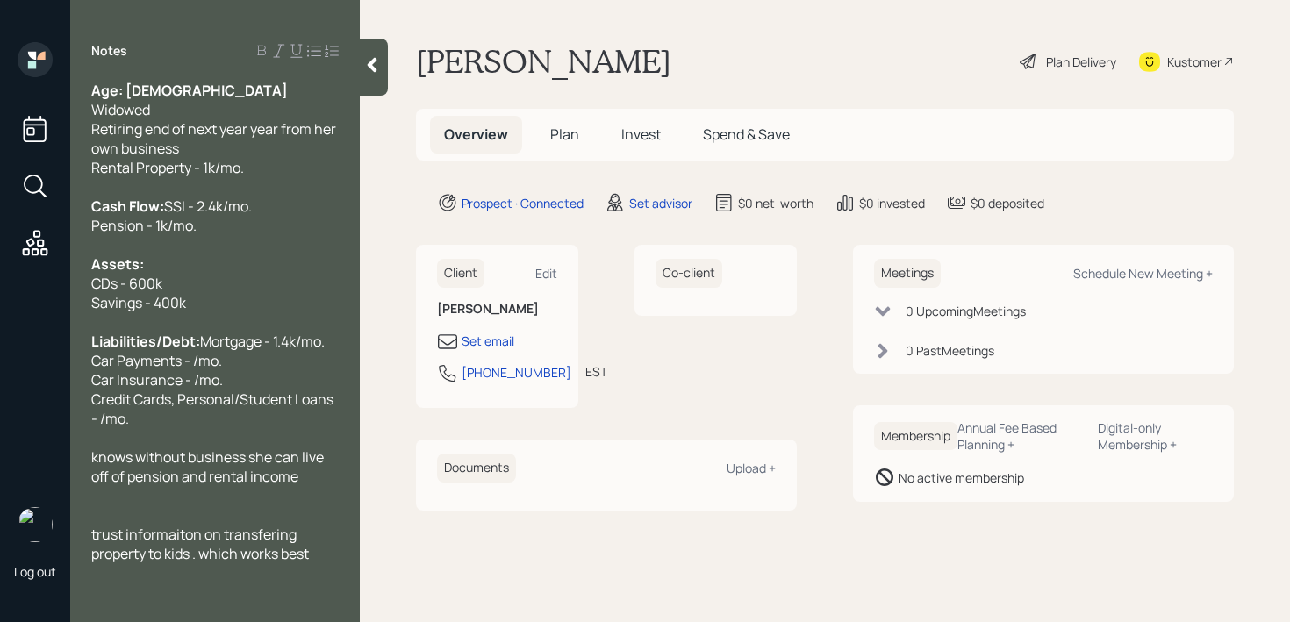
click at [259, 392] on div "Liabilities/Debt: Mortgage - 1.4k/mo. Car Payments - /mo. Car Insurance - /mo. …" at bounding box center [214, 380] width 247 height 97
drag, startPoint x: 259, startPoint y: 392, endPoint x: 81, endPoint y: 392, distance: 178.1
click at [81, 392] on div "Age: [DEMOGRAPHIC_DATA] Widowed Retiring end of next year year from her own bus…" at bounding box center [215, 322] width 290 height 483
click at [269, 369] on div "Liabilities/Debt: Mortgage - 1.4k/mo. Car Payments - /mo. Car Insurance - /mo. …" at bounding box center [214, 380] width 247 height 97
click at [269, 375] on div "Liabilities/Debt: Mortgage - 1.4k/mo. Car Payments - /mo. Car Insurance - /mo. …" at bounding box center [214, 380] width 247 height 97
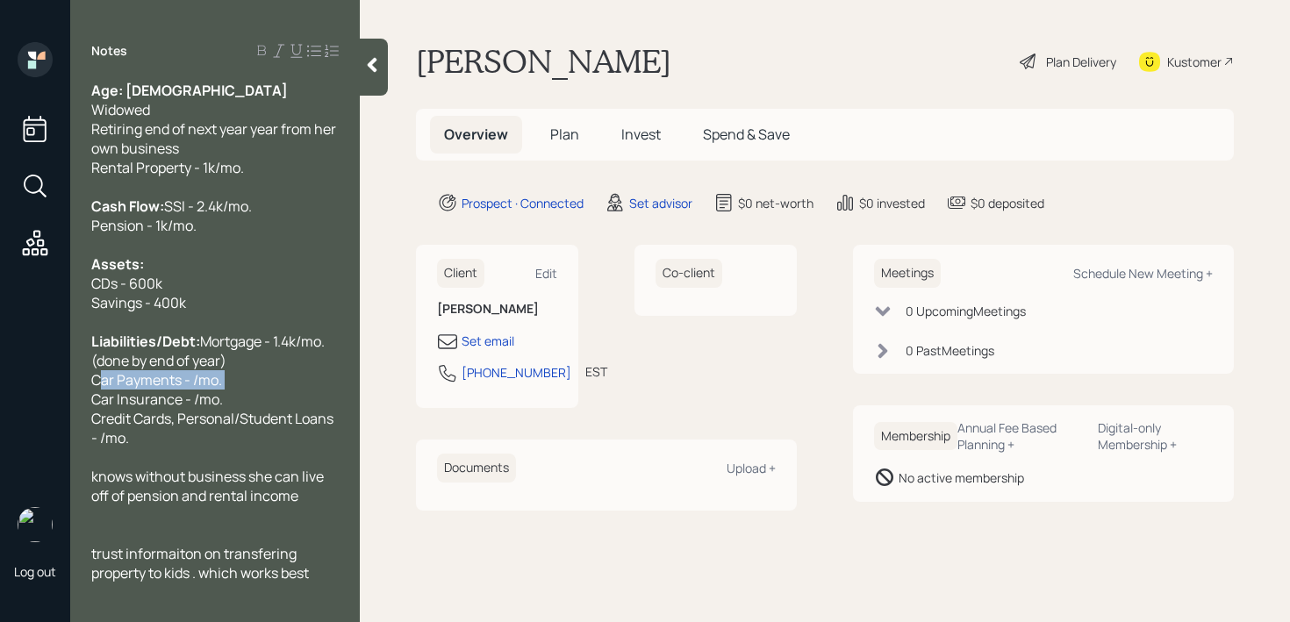
drag, startPoint x: 264, startPoint y: 423, endPoint x: 0, endPoint y: 424, distance: 264.2
click at [0, 424] on div "Log out Notes Age: [DEMOGRAPHIC_DATA] Widowed Retiring end of next year year fr…" at bounding box center [645, 311] width 1290 height 622
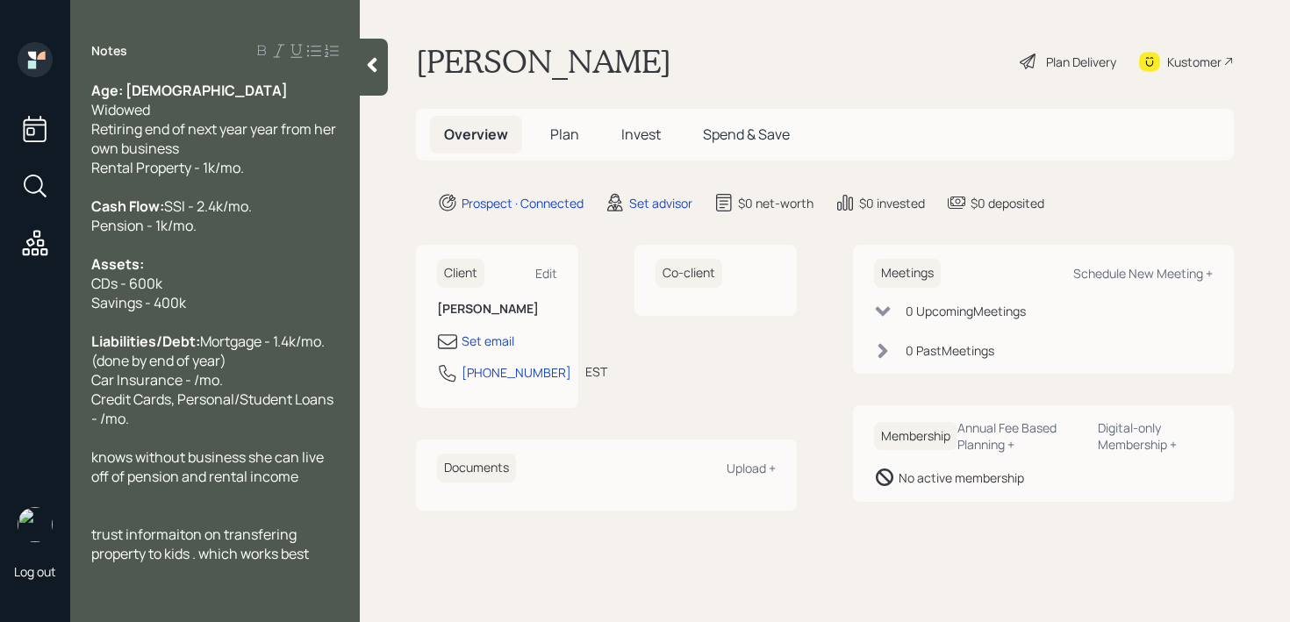
click at [193, 415] on span "Mortgage - 1.4k/mo. (done by end of year) Car Insurance - /mo. Credit Cards, Pe…" at bounding box center [213, 380] width 245 height 97
drag, startPoint x: 180, startPoint y: 462, endPoint x: 34, endPoint y: 430, distance: 149.1
click at [34, 430] on div "Log out Notes Age: [DEMOGRAPHIC_DATA] Widowed Retiring end of next year year fr…" at bounding box center [645, 311] width 1290 height 622
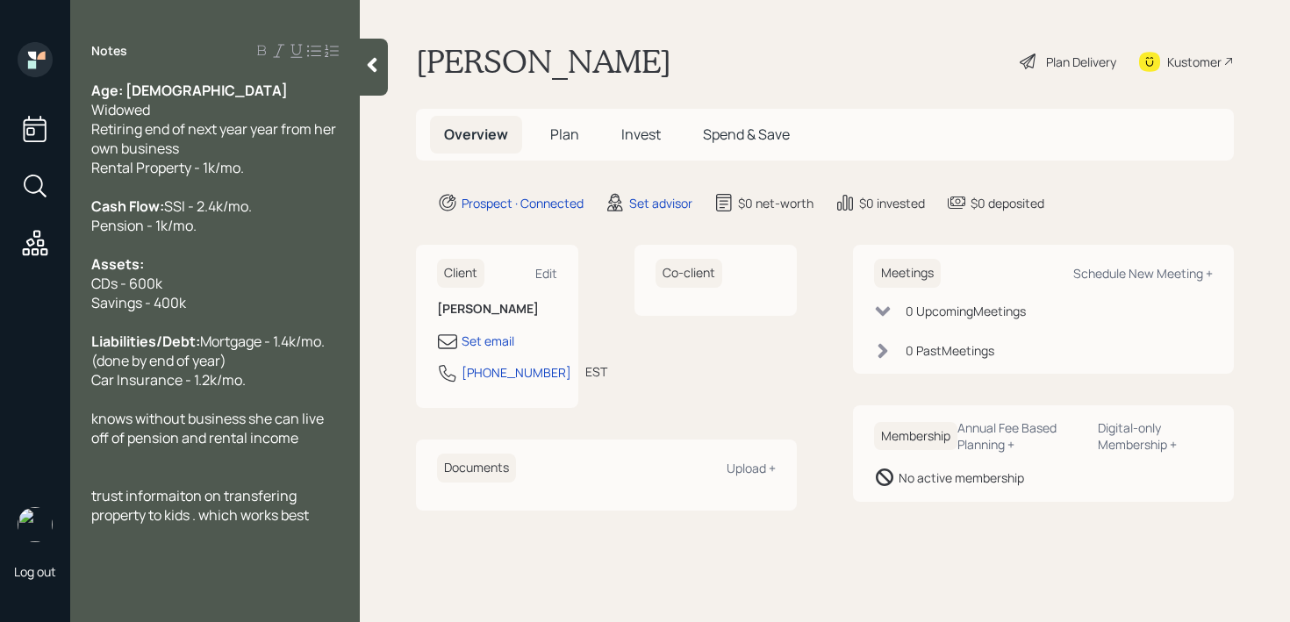
click at [279, 376] on span "Mortgage - 1.4k/mo. (done by end of year) Car Insurance - 1.2k/mo." at bounding box center [209, 361] width 236 height 58
click at [291, 254] on div at bounding box center [214, 244] width 247 height 19
drag, startPoint x: 230, startPoint y: 391, endPoint x: 230, endPoint y: 403, distance: 11.4
click at [230, 390] on div "Liabilities/Debt: Mortgage - 1.4k/mo. (done by end of year) Car Insurance - 1.2…" at bounding box center [214, 361] width 247 height 58
click at [231, 390] on span "Mortgage - 1.4k/mo. (done by end of year) Car Insurance - 1.2k/mo." at bounding box center [209, 361] width 236 height 58
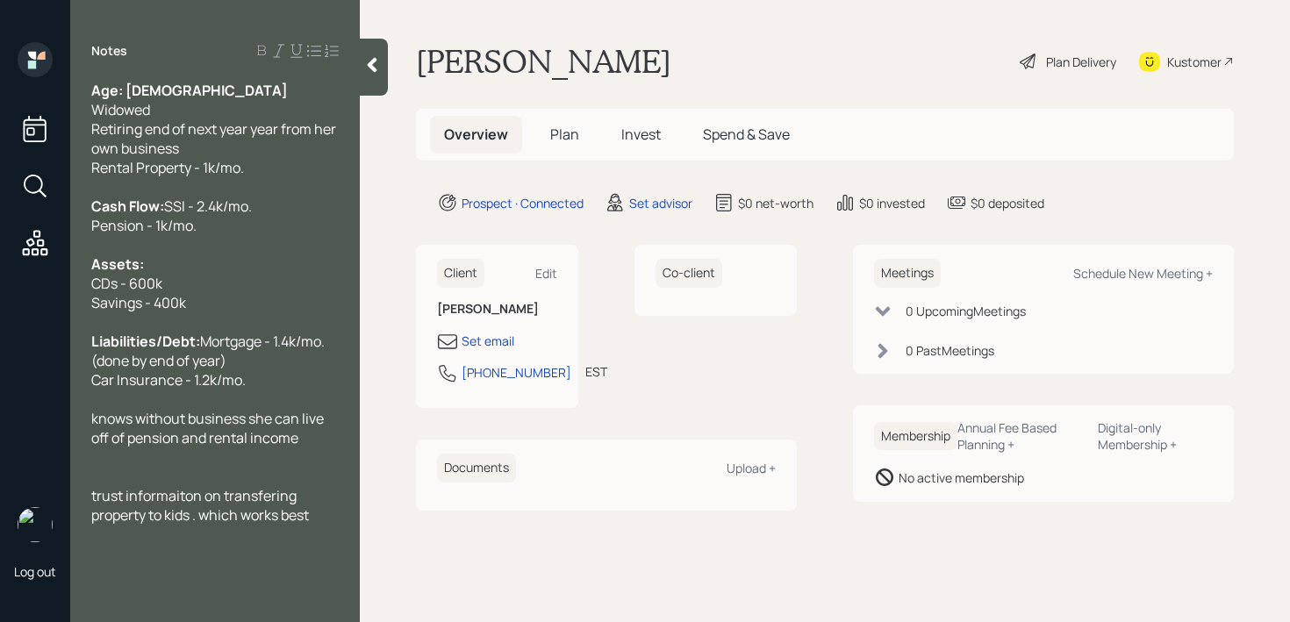
click at [279, 390] on div "Liabilities/Debt: Mortgage - 1.4k/mo. (done by end of year) Car Insurance - 1.2…" at bounding box center [214, 361] width 247 height 58
click at [369, 59] on icon at bounding box center [372, 65] width 18 height 18
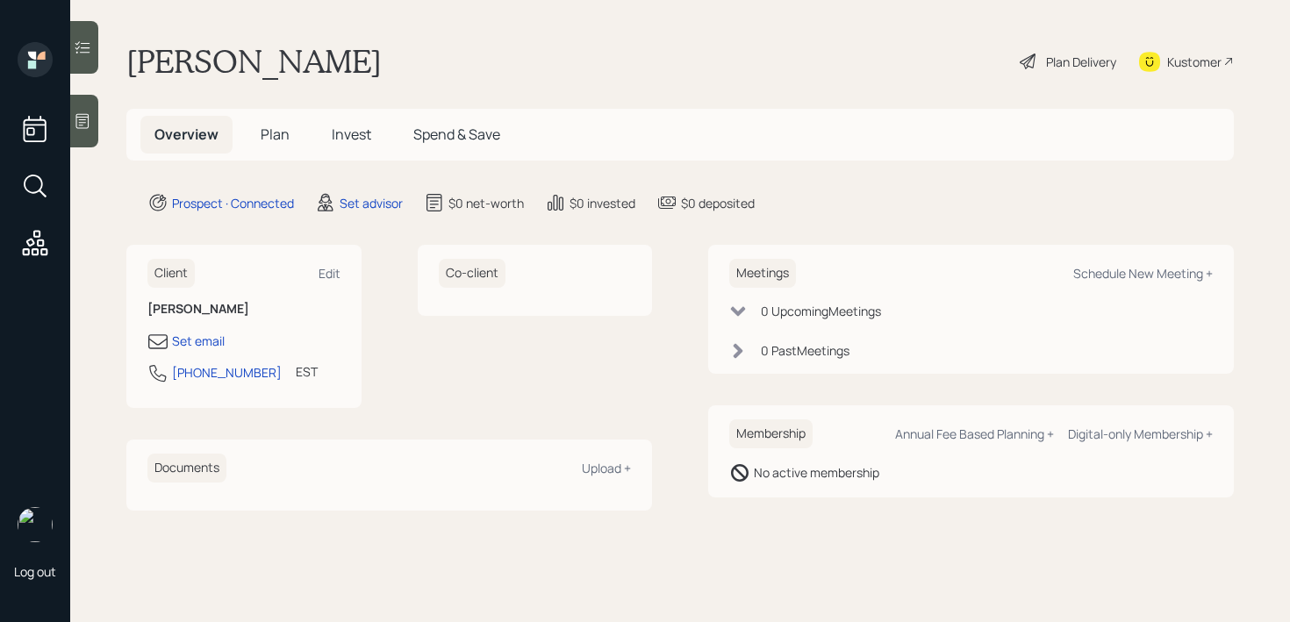
click at [175, 329] on div "Client Edit [PERSON_NAME] Set email [PHONE_NUMBER] EST Currently 11:41 AM" at bounding box center [243, 326] width 235 height 163
click at [193, 340] on div "Set email" at bounding box center [198, 341] width 53 height 18
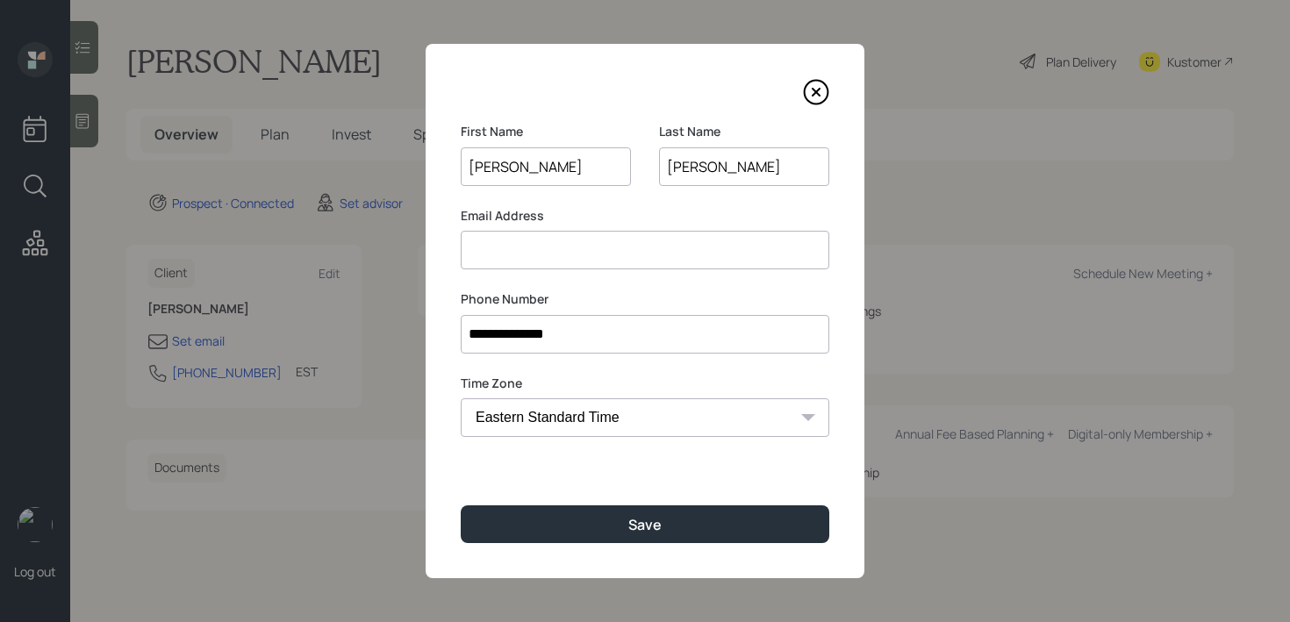
click at [559, 244] on input at bounding box center [645, 250] width 369 height 39
type input "[PERSON_NAME].rescer"
click at [723, 167] on input "[PERSON_NAME]" at bounding box center [744, 166] width 170 height 39
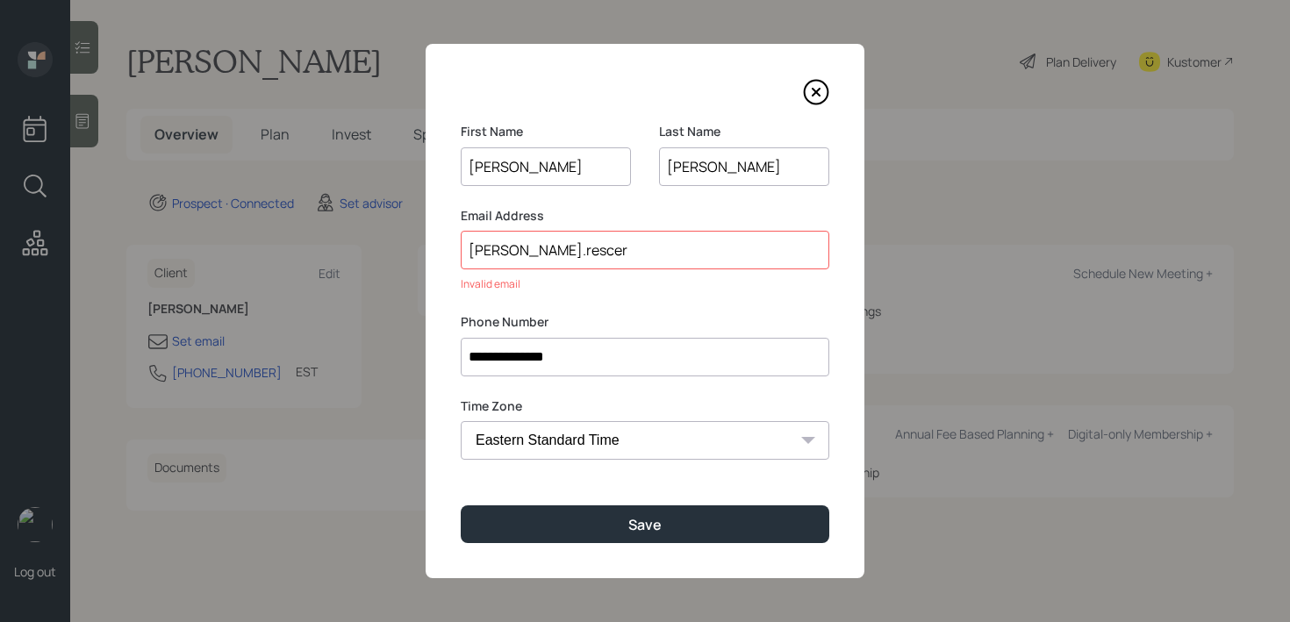
click at [686, 167] on input "[PERSON_NAME]" at bounding box center [744, 166] width 170 height 39
type input "[PERSON_NAME]"
click at [534, 259] on input "[PERSON_NAME].rescer" at bounding box center [645, 250] width 369 height 39
click at [593, 250] on input "[PERSON_NAME].[PERSON_NAME]" at bounding box center [645, 250] width 369 height 39
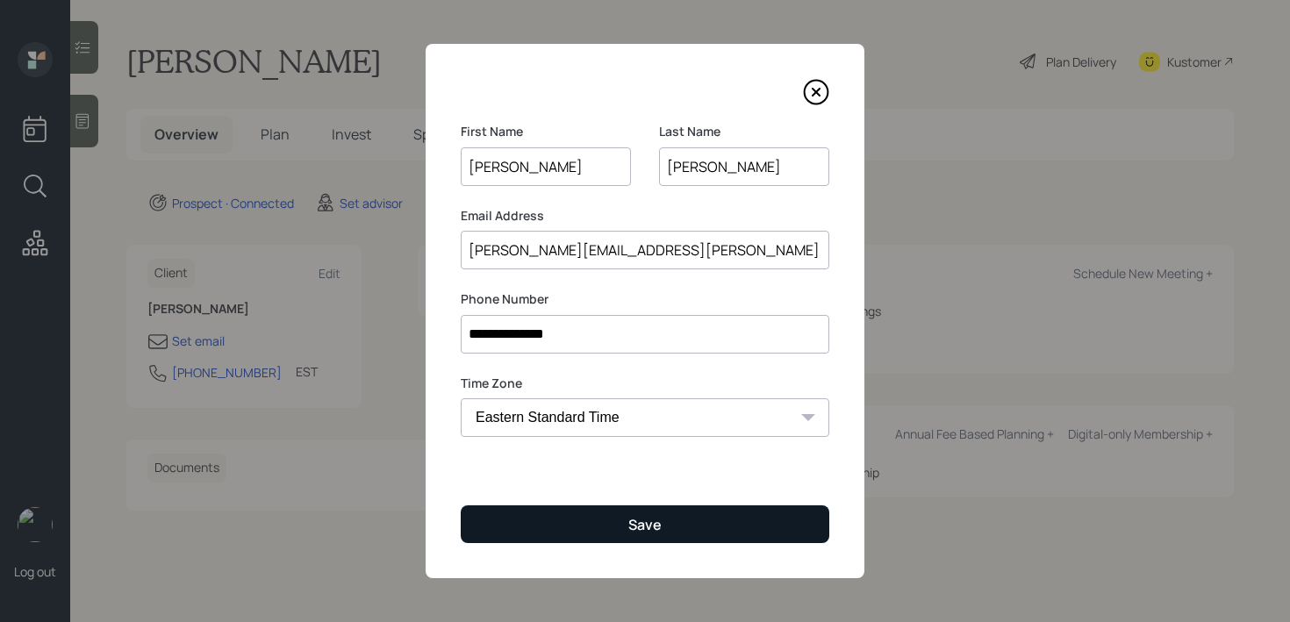
type input "[PERSON_NAME][EMAIL_ADDRESS][PERSON_NAME][DOMAIN_NAME]"
click at [636, 530] on div "Save" at bounding box center [644, 524] width 33 height 19
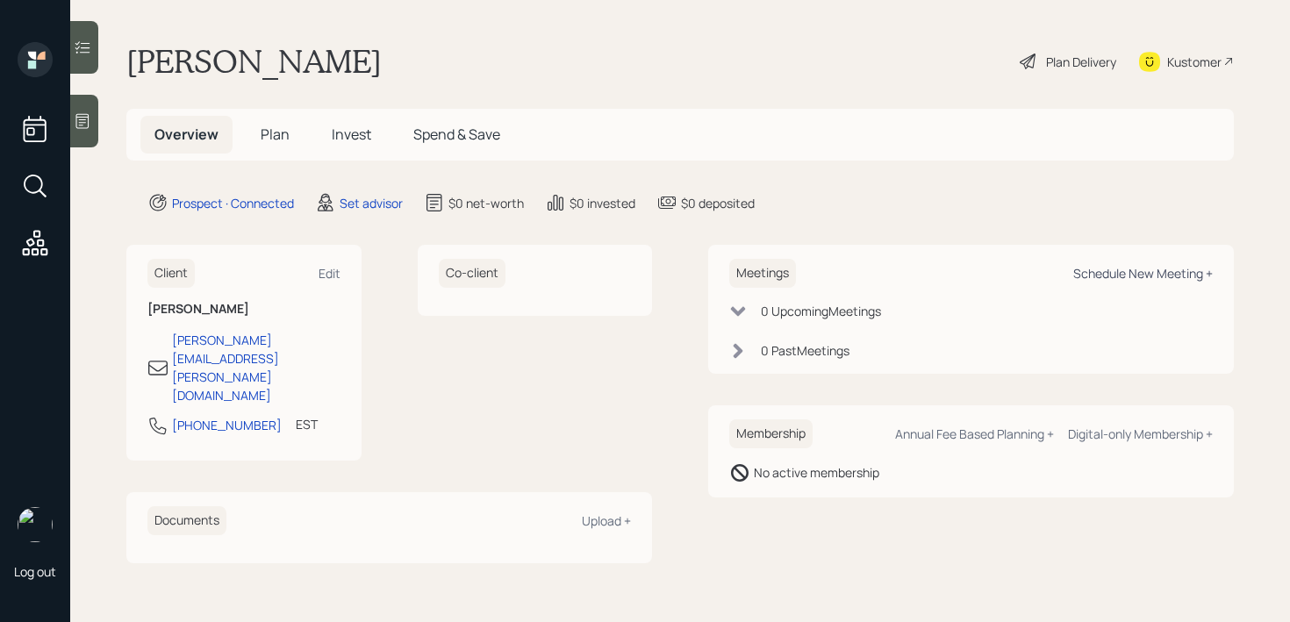
click at [1088, 273] on div "Schedule New Meeting +" at bounding box center [1143, 273] width 140 height 17
select select "round-[PERSON_NAME]"
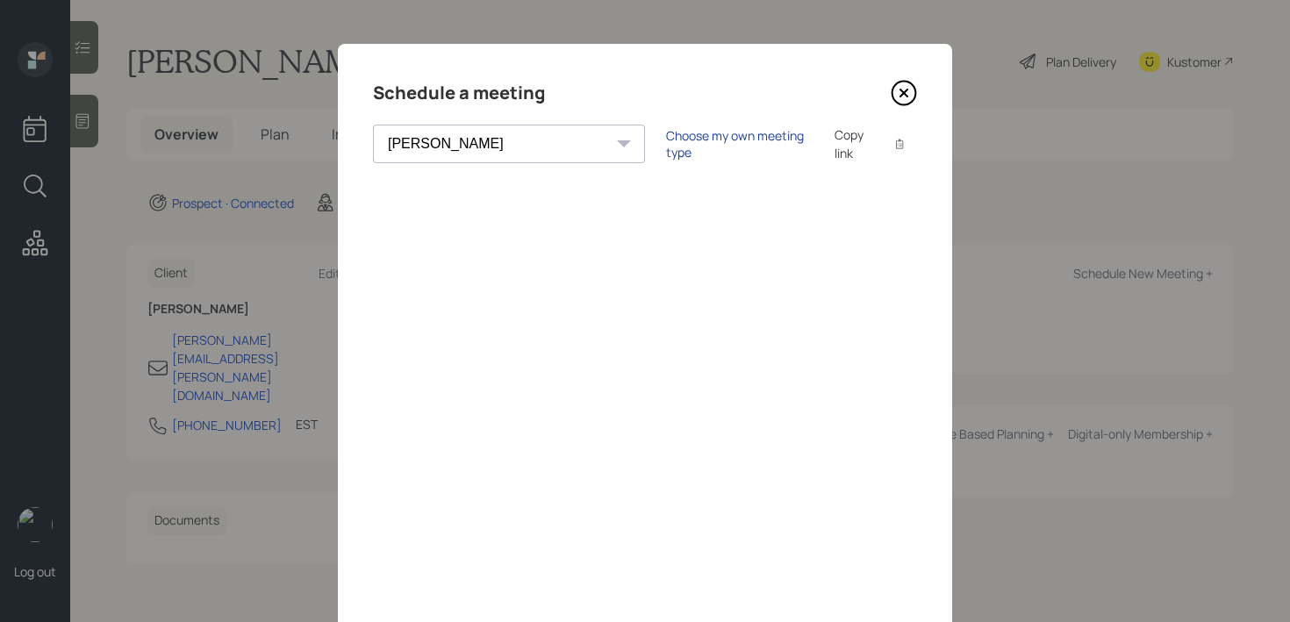
click at [672, 136] on div "Choose my own meeting type" at bounding box center [739, 143] width 147 height 33
click at [904, 104] on icon at bounding box center [904, 94] width 24 height 24
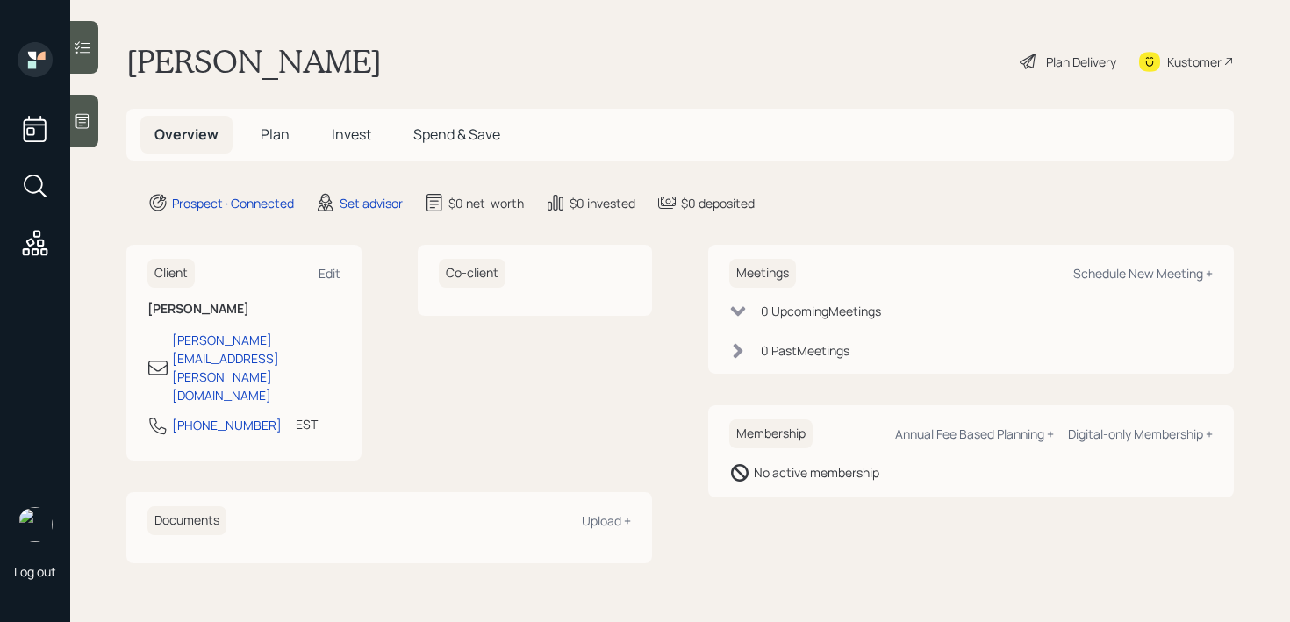
click at [83, 122] on icon at bounding box center [83, 121] width 18 height 18
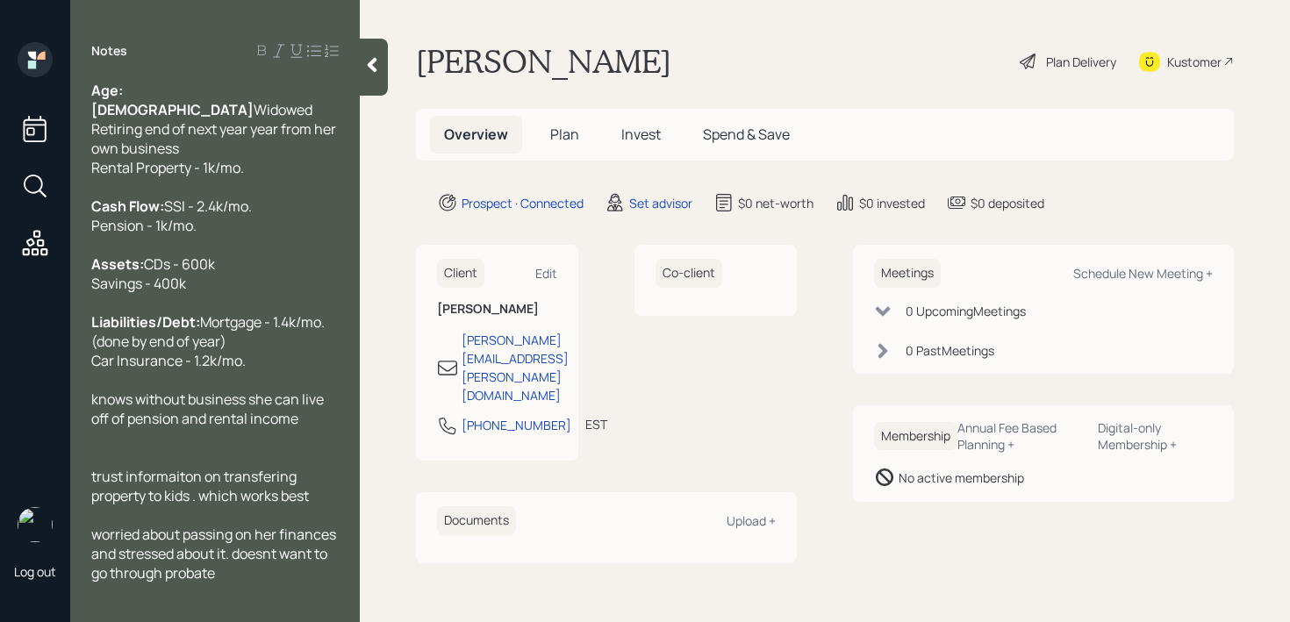
click at [367, 80] on div at bounding box center [374, 67] width 28 height 57
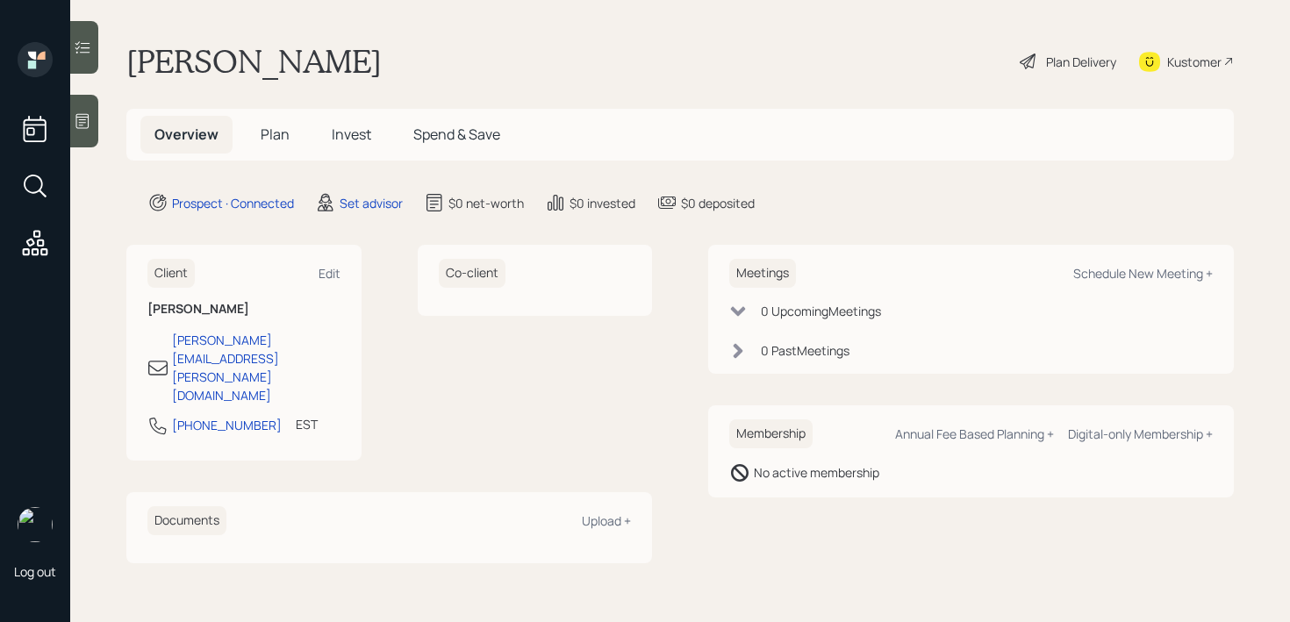
click at [1209, 59] on div "Kustomer" at bounding box center [1194, 62] width 54 height 18
click at [86, 127] on icon at bounding box center [83, 121] width 18 height 18
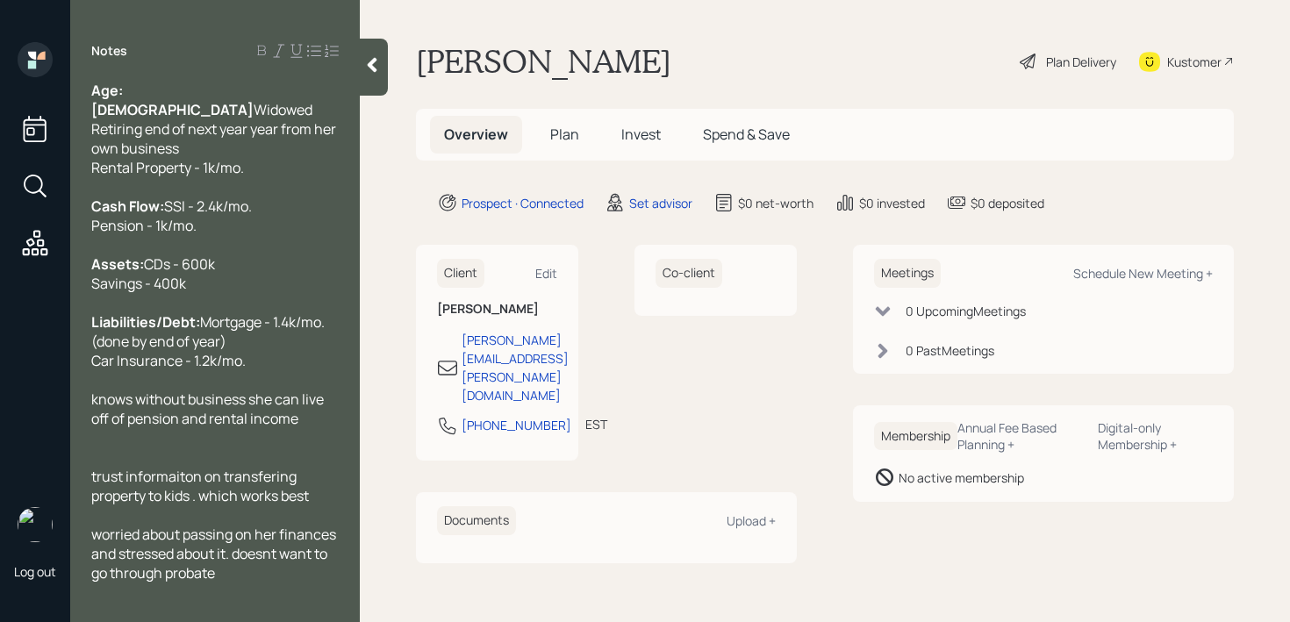
scroll to position [39, 0]
click at [288, 448] on div at bounding box center [214, 437] width 247 height 19
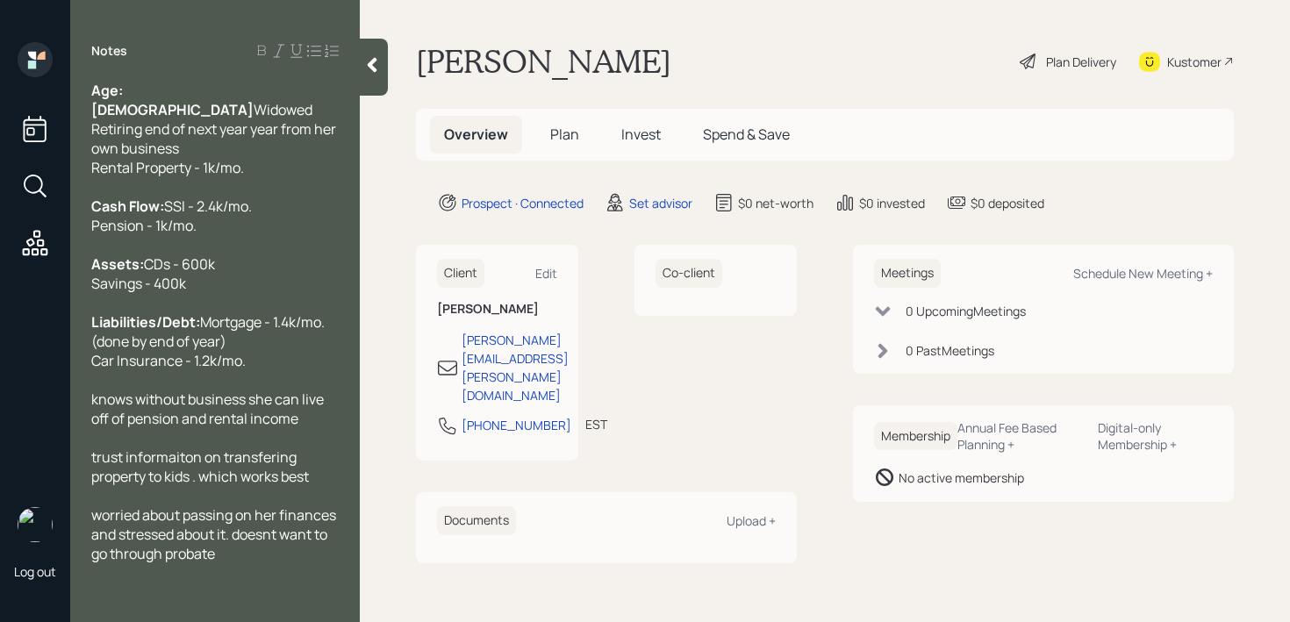
click at [105, 428] on span "knows without business she can live off of pension and rental income" at bounding box center [208, 409] width 235 height 39
click at [101, 428] on span "knows without business she can live off of pension and rental income" at bounding box center [208, 409] width 235 height 39
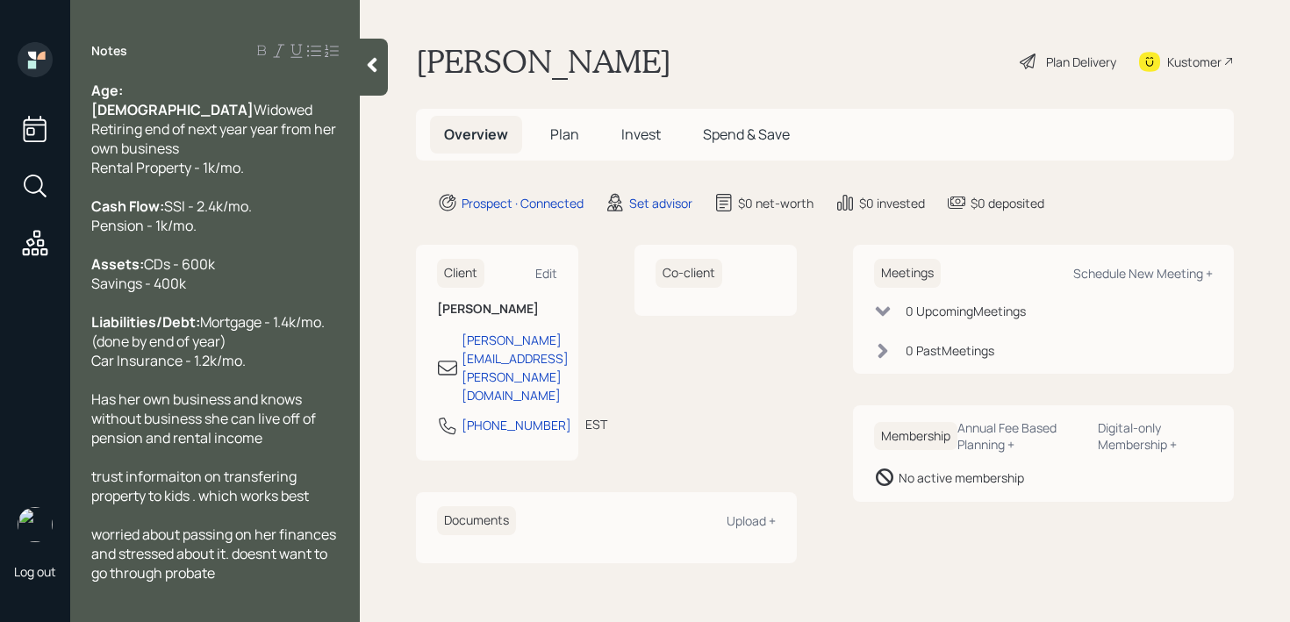
click at [205, 439] on span "Has her own business and knows without business she can live off of pension and…" at bounding box center [204, 419] width 227 height 58
click at [297, 448] on div "Has her own business and knows once she stops working she can live off of pensi…" at bounding box center [214, 419] width 247 height 58
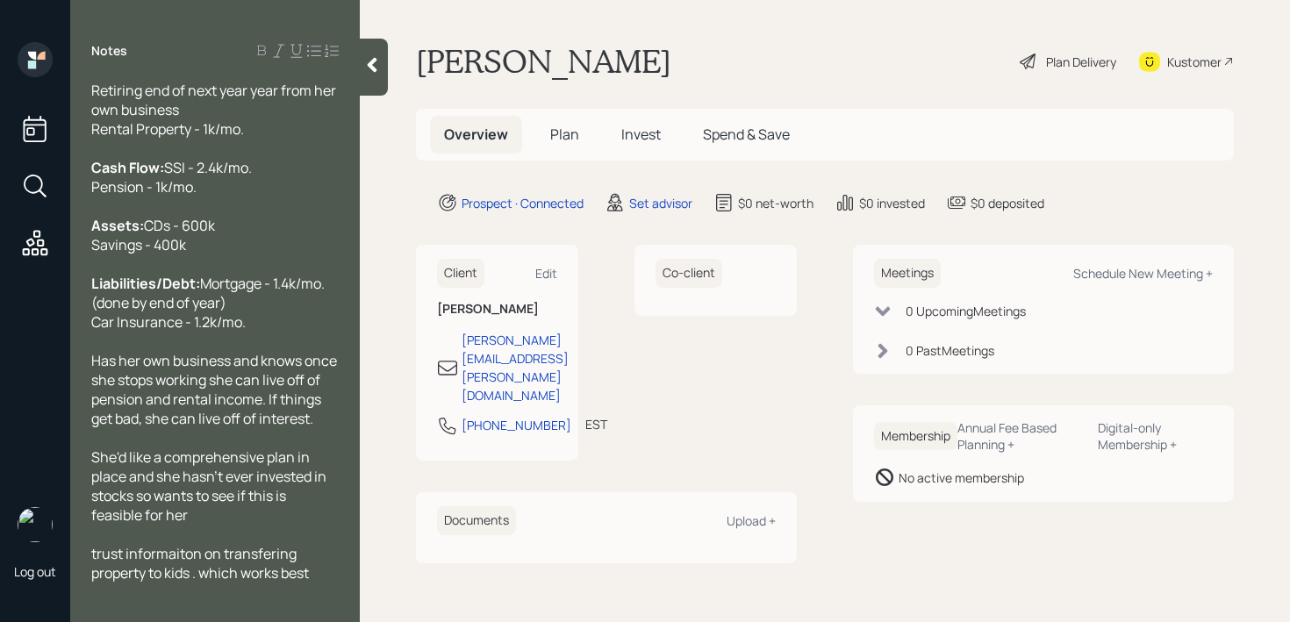
scroll to position [154, 0]
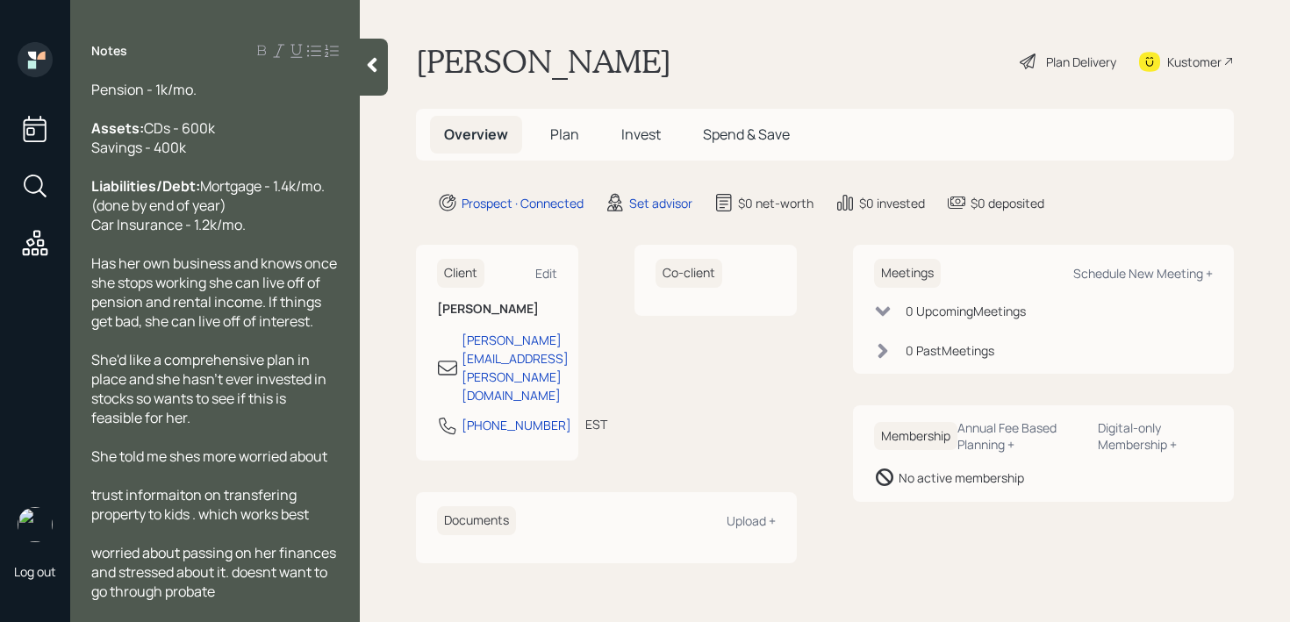
click at [196, 466] on span "She told me shes more worried about" at bounding box center [209, 456] width 236 height 19
click at [330, 466] on span "She told me she's more worried about" at bounding box center [210, 456] width 239 height 19
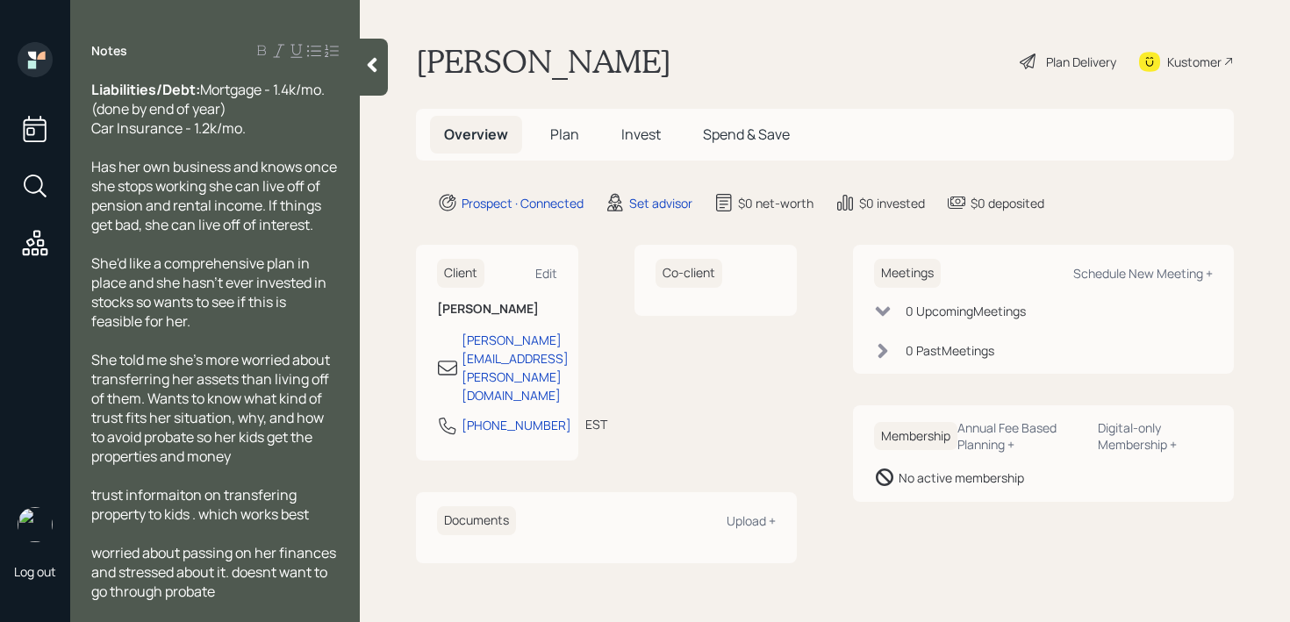
scroll to position [290, 0]
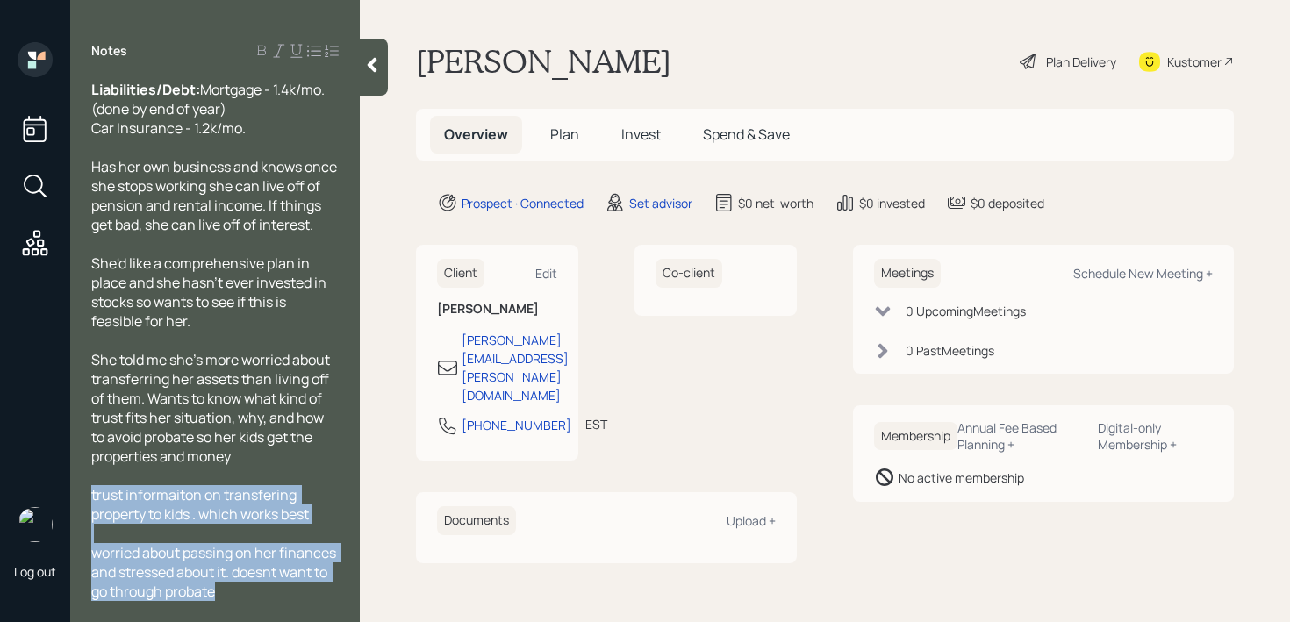
drag, startPoint x: 246, startPoint y: 593, endPoint x: 86, endPoint y: 487, distance: 191.8
click at [86, 487] on div "Age: [DEMOGRAPHIC_DATA] Widowed Retiring end of next year year from her own bus…" at bounding box center [215, 341] width 290 height 520
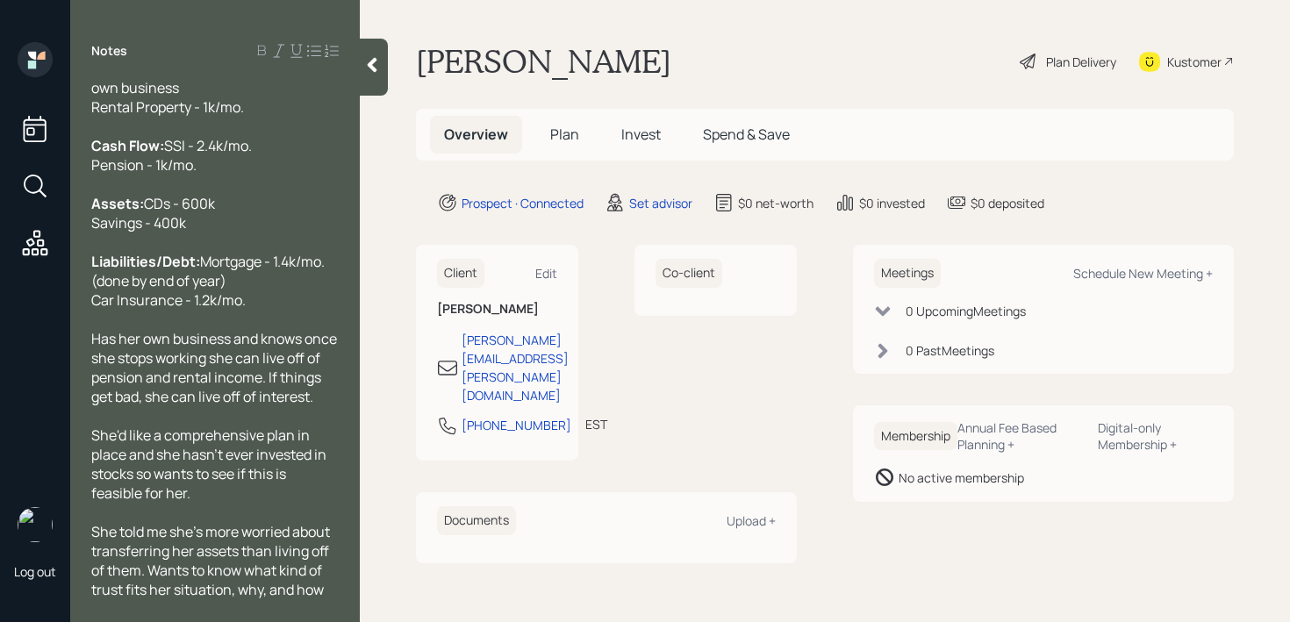
scroll to position [0, 0]
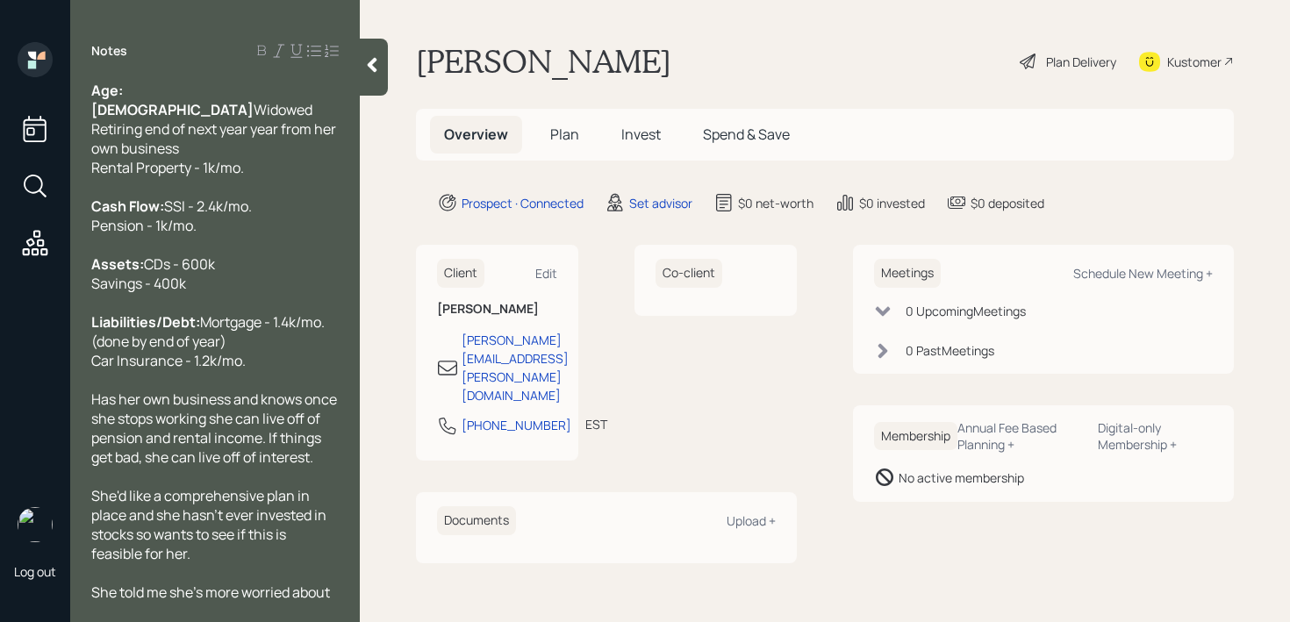
click at [221, 293] on div "Assets: CDs - 600k Savings - 400k" at bounding box center [214, 273] width 247 height 39
click at [228, 293] on div "Assets: CDs - 600k Savings - 400k" at bounding box center [214, 273] width 247 height 39
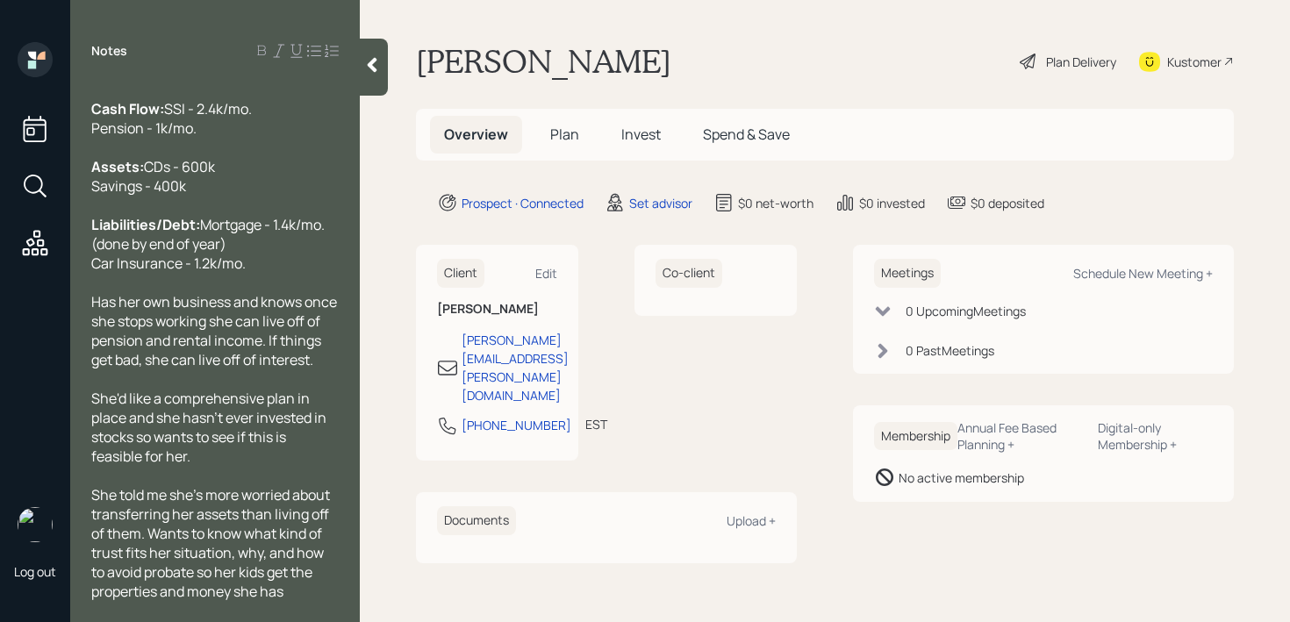
click at [294, 598] on div "She told me she's more worried about transferring her assets than living off of…" at bounding box center [214, 543] width 247 height 116
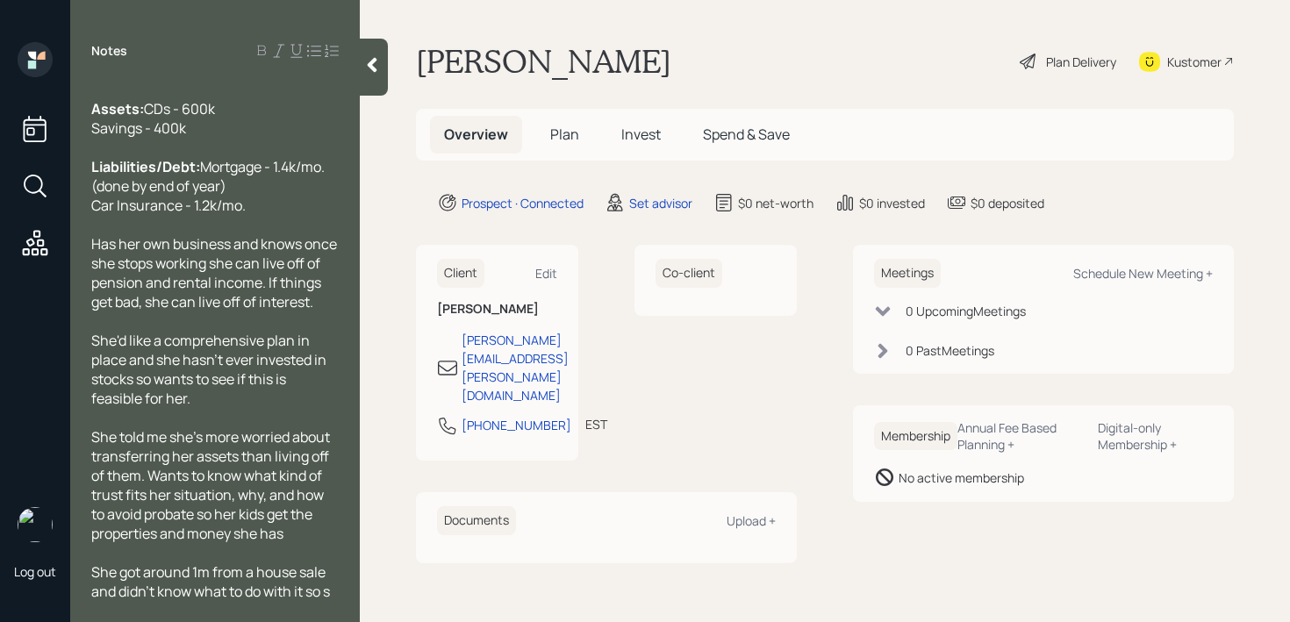
scroll to position [232, 0]
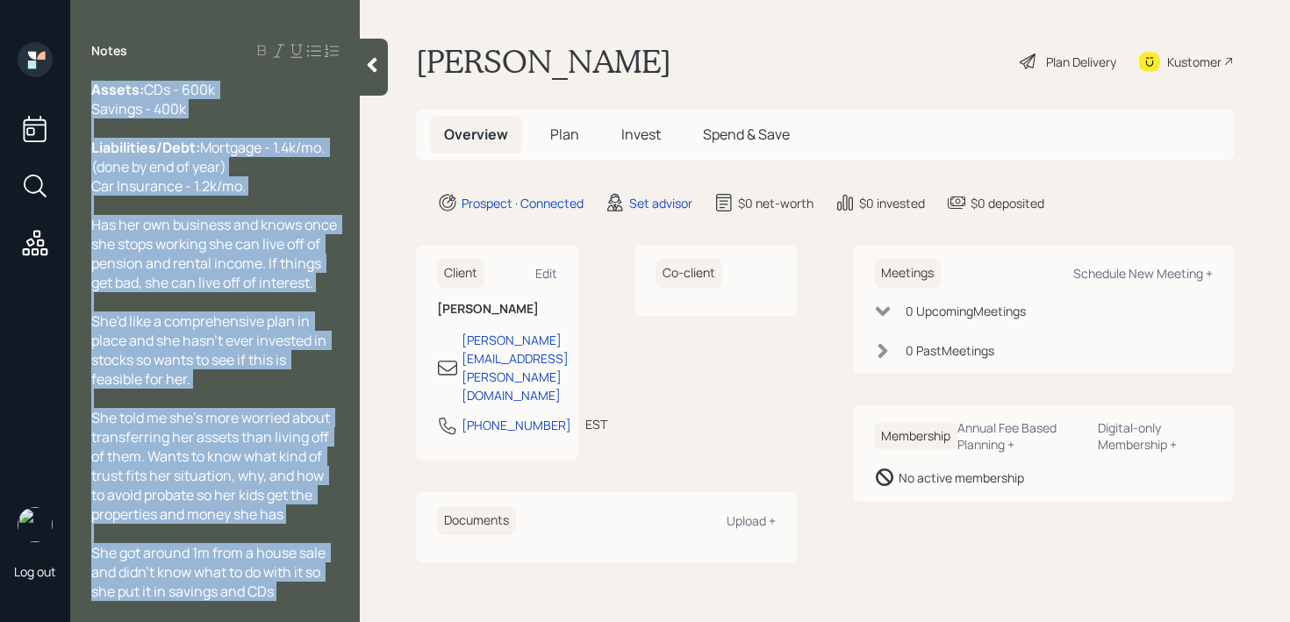
drag, startPoint x: 292, startPoint y: 613, endPoint x: 100, endPoint y: 565, distance: 198.2
click at [100, 565] on div "Notes Age: [DEMOGRAPHIC_DATA] Widowed Retiring end of next year year from her o…" at bounding box center [215, 311] width 290 height 622
click at [100, 565] on span "She got around 1m from a house sale and didn't know what to do with it so she p…" at bounding box center [209, 572] width 237 height 58
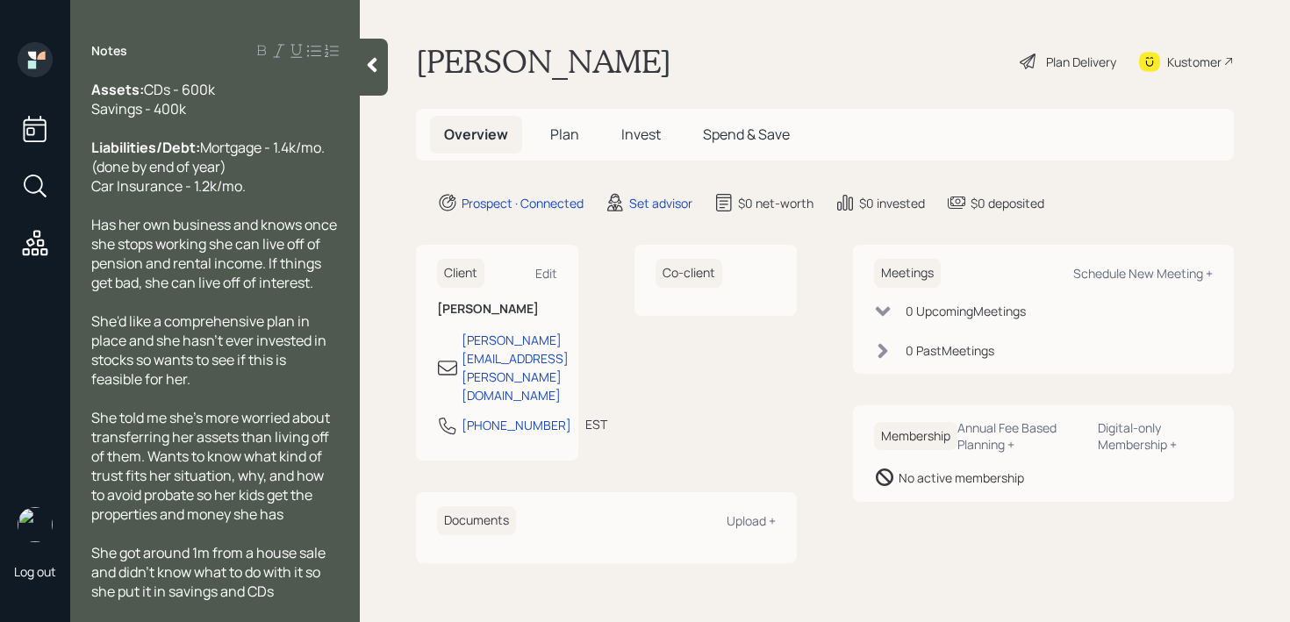
click at [269, 602] on div "Notes Age: [DEMOGRAPHIC_DATA] Widowed Retiring end of next year year from her o…" at bounding box center [215, 311] width 290 height 622
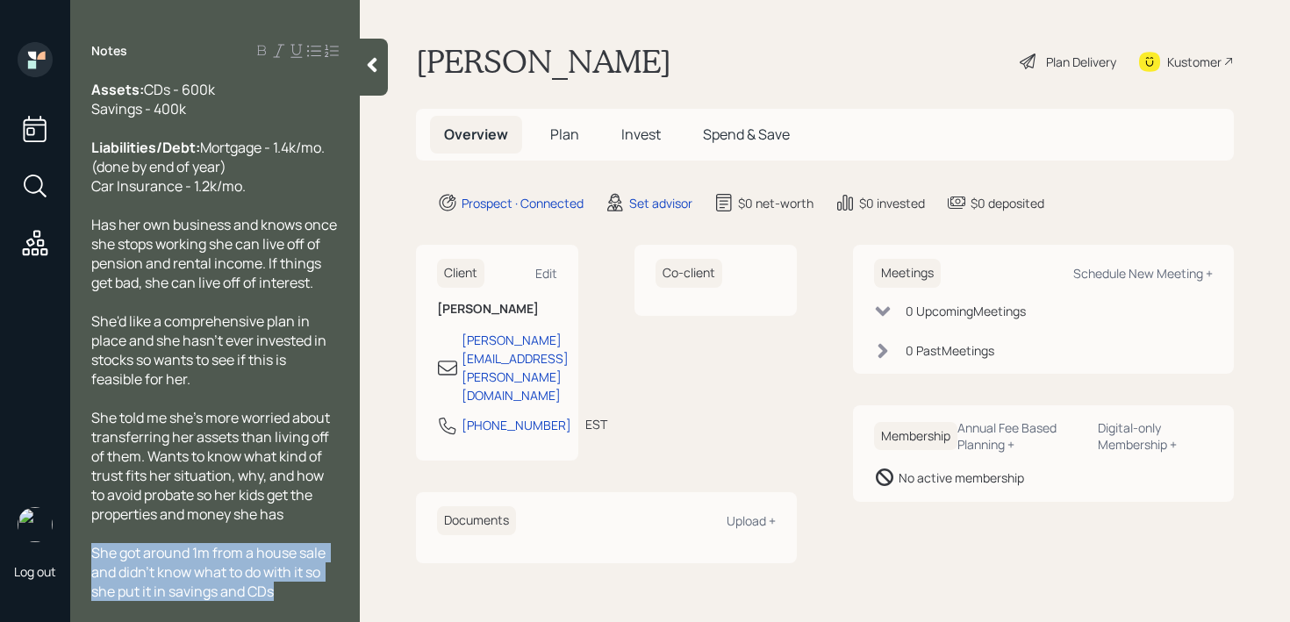
drag, startPoint x: 281, startPoint y: 596, endPoint x: 73, endPoint y: 554, distance: 212.2
click at [73, 554] on div "Age: [DEMOGRAPHIC_DATA] Widowed Retiring end of next year year from her own bus…" at bounding box center [215, 341] width 290 height 520
copy span "She got around 1m from a house sale and didn't know what to do with it so she p…"
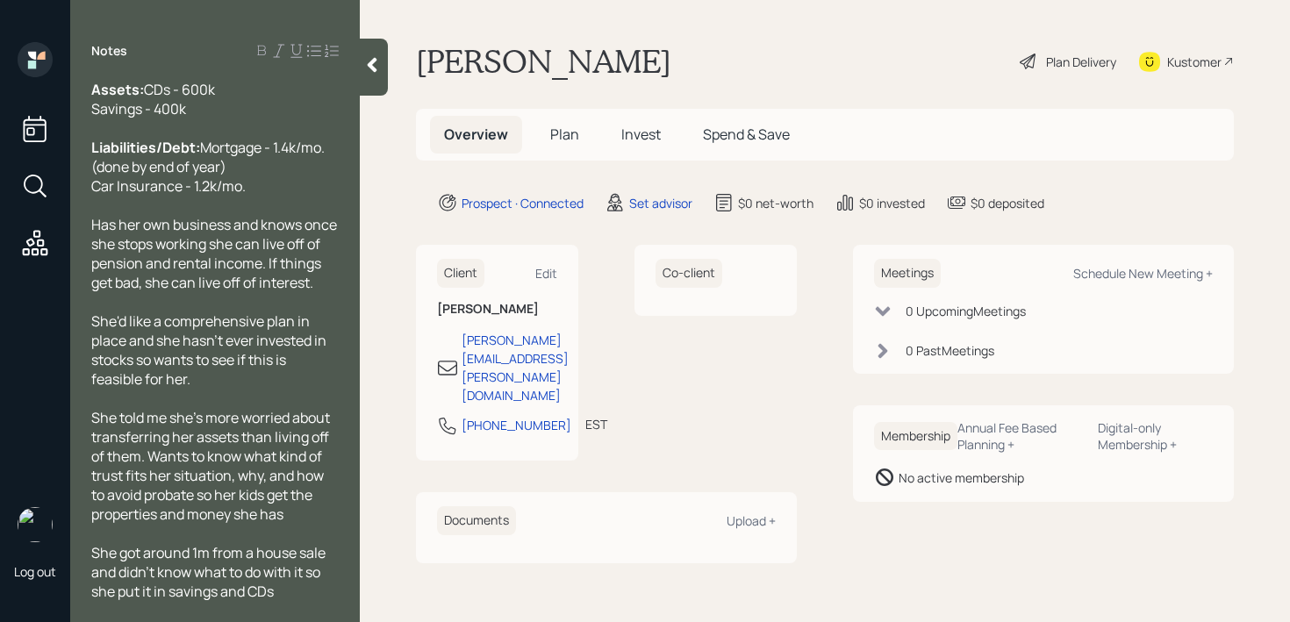
scroll to position [193, 0]
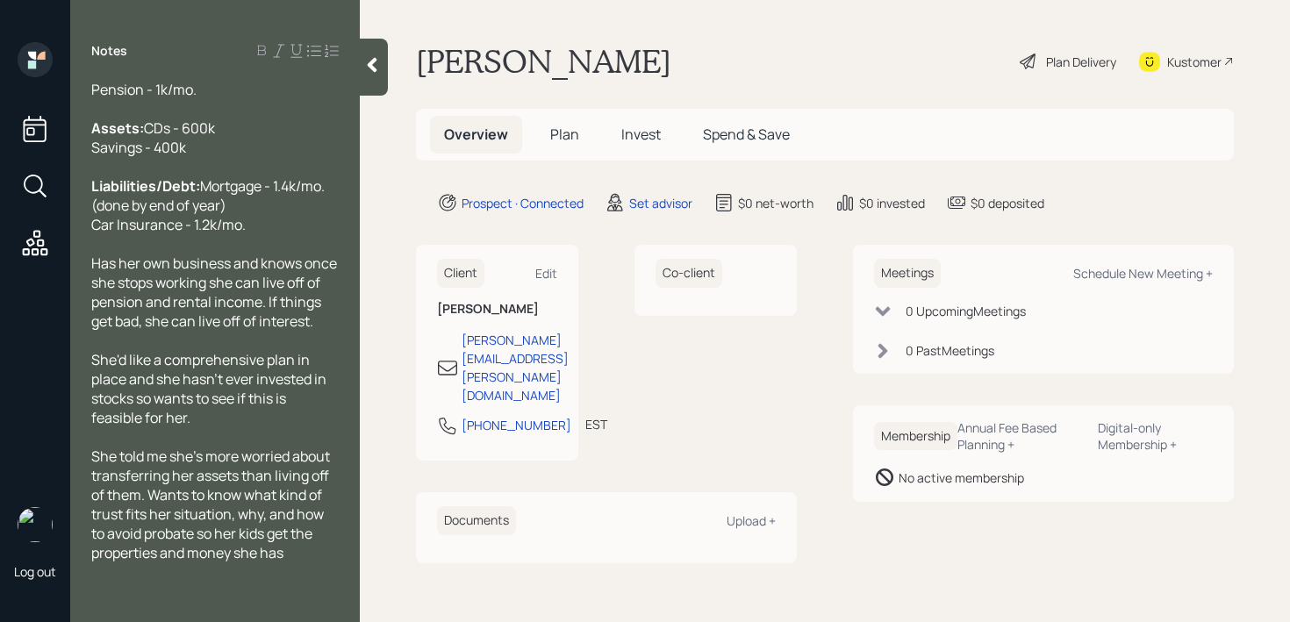
click at [298, 229] on div "Liabilities/Debt: Mortgage - 1.4k/mo. (done by end of year) Car Insurance - 1.2…" at bounding box center [214, 205] width 247 height 58
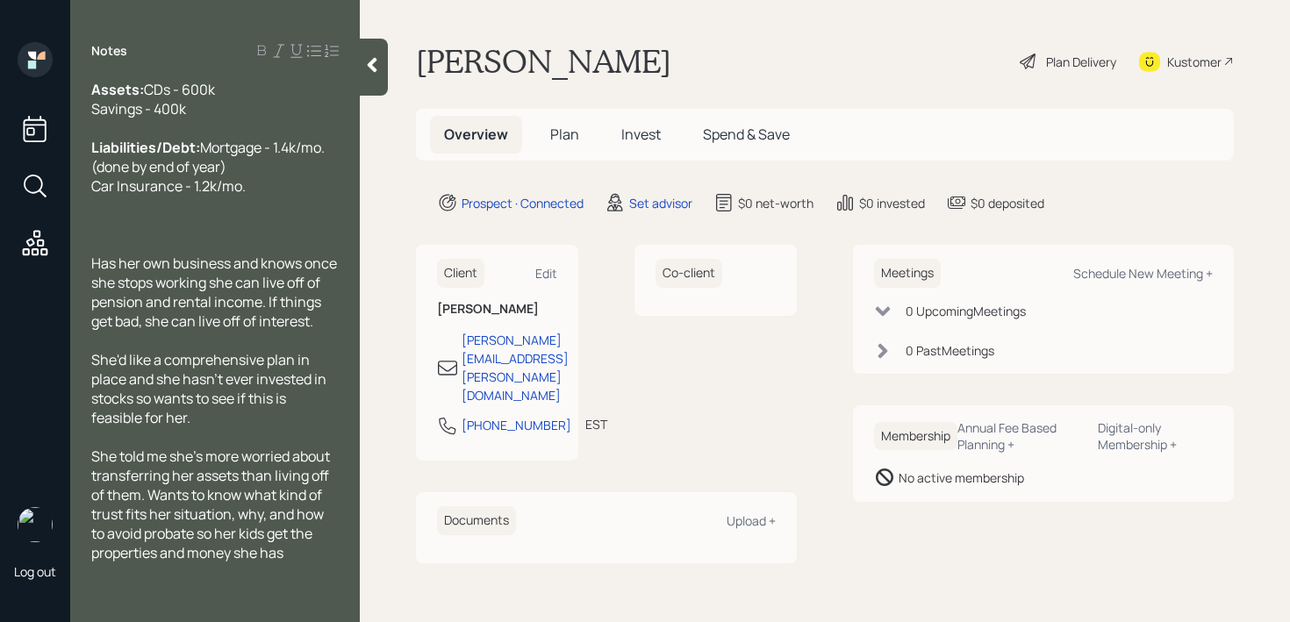
scroll to position [232, 0]
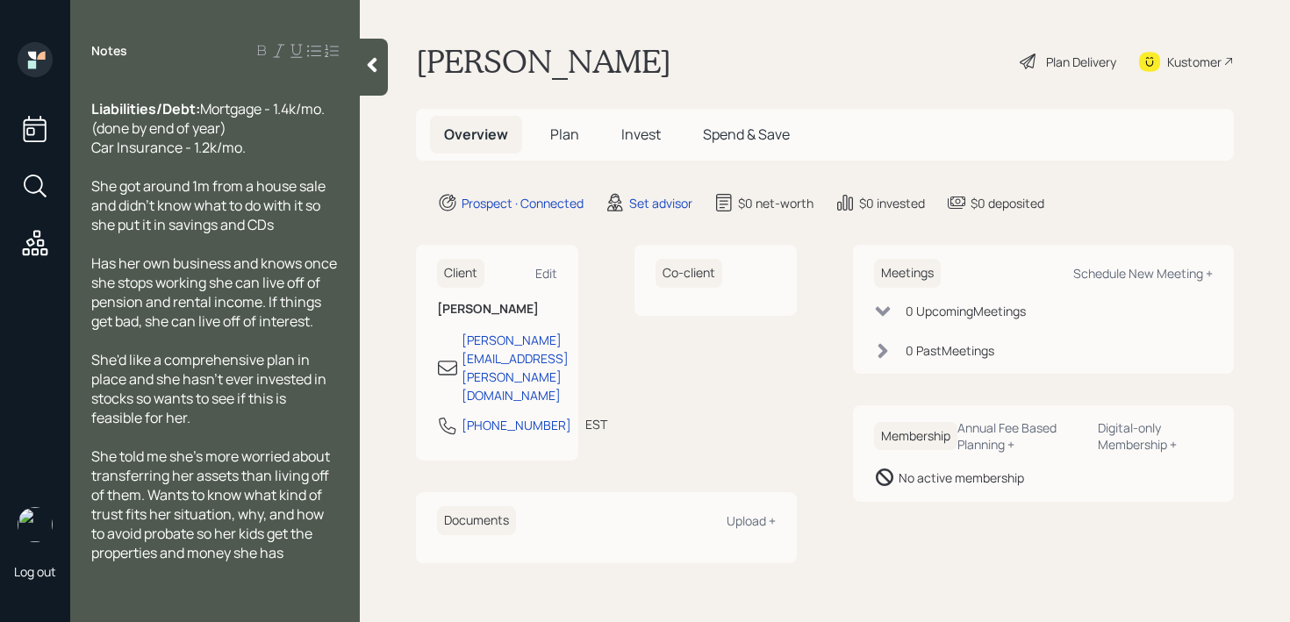
click at [384, 68] on div at bounding box center [374, 67] width 28 height 57
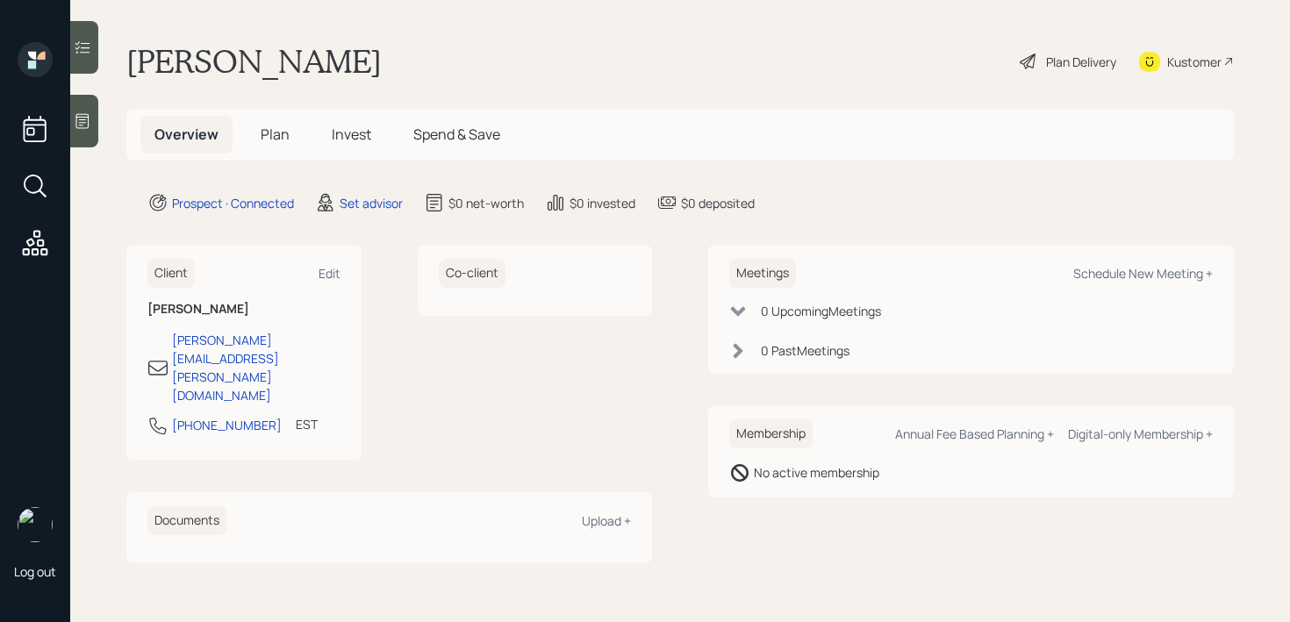
click at [100, 115] on main "[PERSON_NAME] Plan Delivery Kustomer Overview Plan Invest Spend & Save Prospect…" at bounding box center [680, 311] width 1220 height 622
click at [88, 115] on icon at bounding box center [83, 121] width 18 height 18
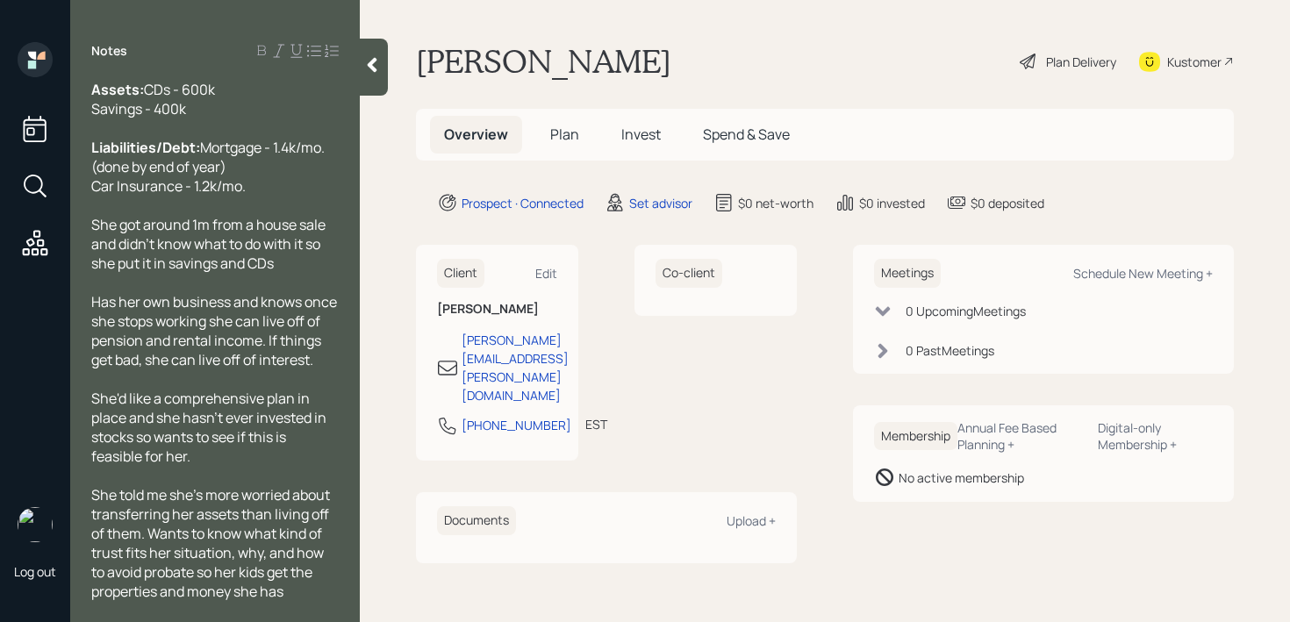
scroll to position [0, 0]
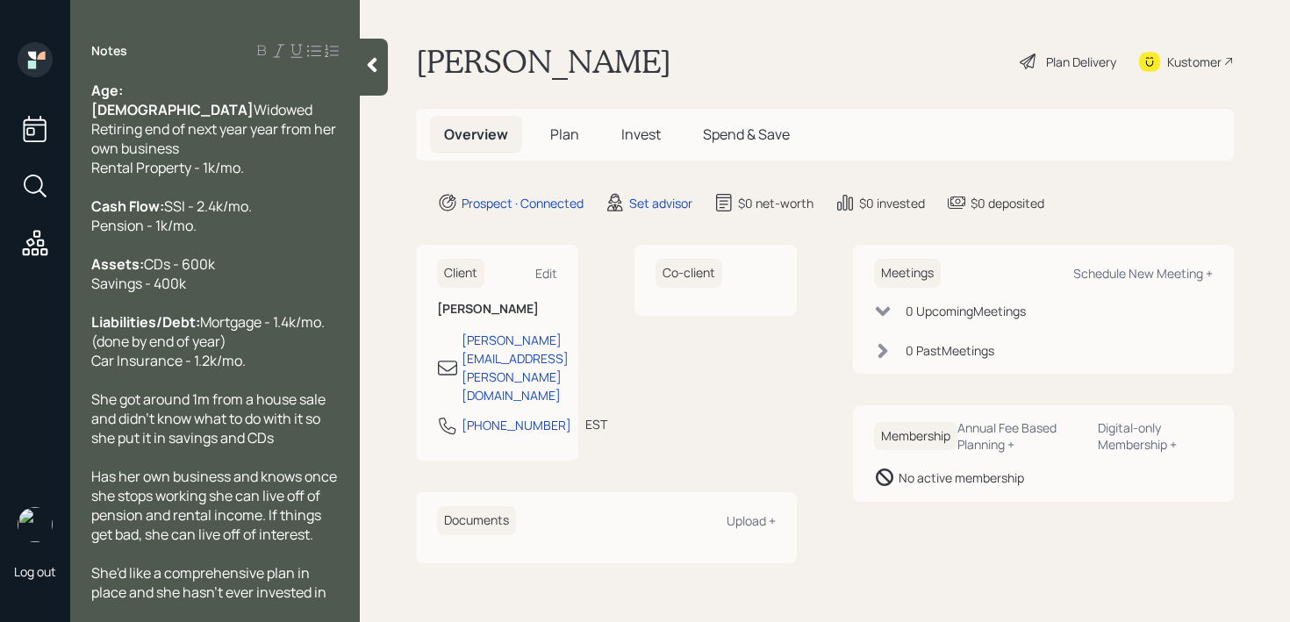
click at [279, 118] on span "Widowed Retiring end of next year year from her own business Rental Property - …" at bounding box center [214, 138] width 247 height 77
drag, startPoint x: 256, startPoint y: 173, endPoint x: 0, endPoint y: 172, distance: 256.3
click at [0, 172] on div "Log out Notes Age: [DEMOGRAPHIC_DATA] Widowed Retiring end of next year from he…" at bounding box center [645, 311] width 1290 height 622
copy span "Rental Property - 1k/mo."
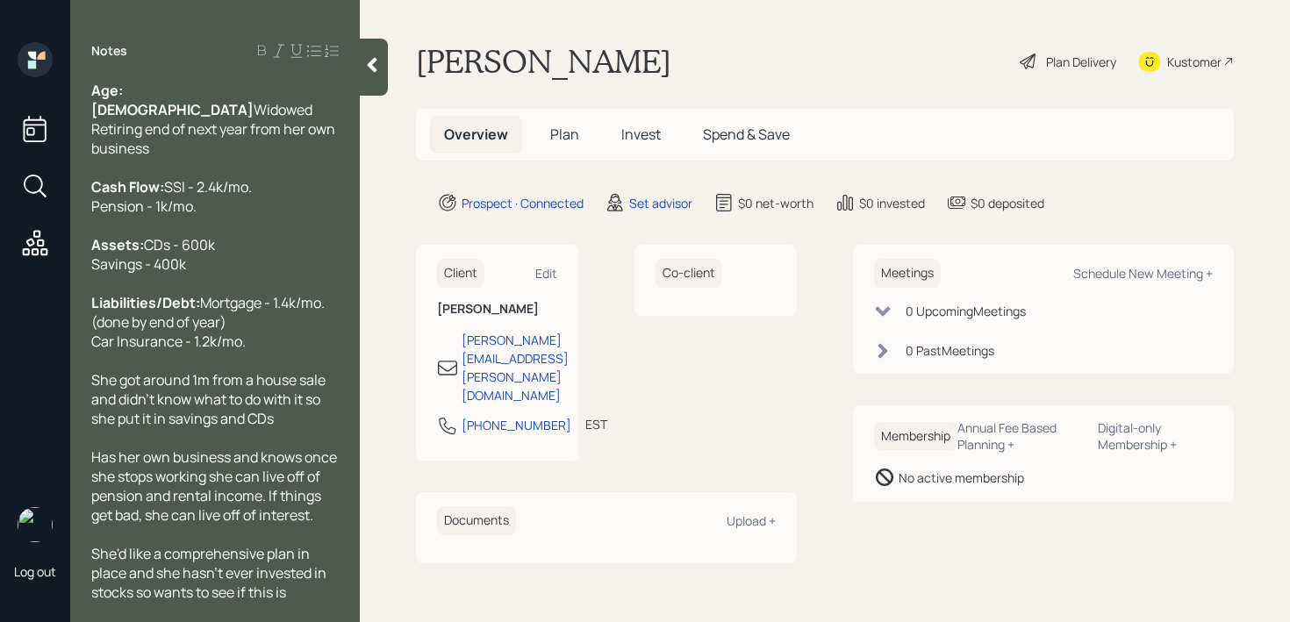
click at [234, 216] on div "Cash Flow: SSI - 2.4k/mo. Pension - 1k/mo." at bounding box center [214, 196] width 247 height 39
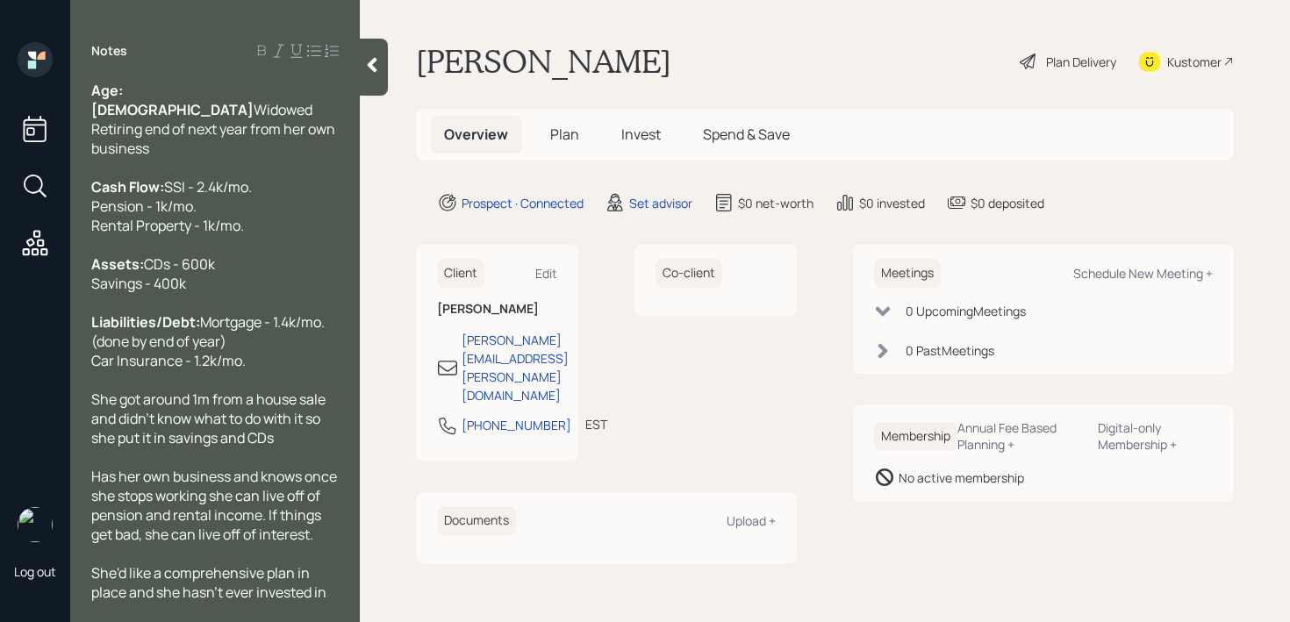
click at [269, 177] on div at bounding box center [214, 167] width 247 height 19
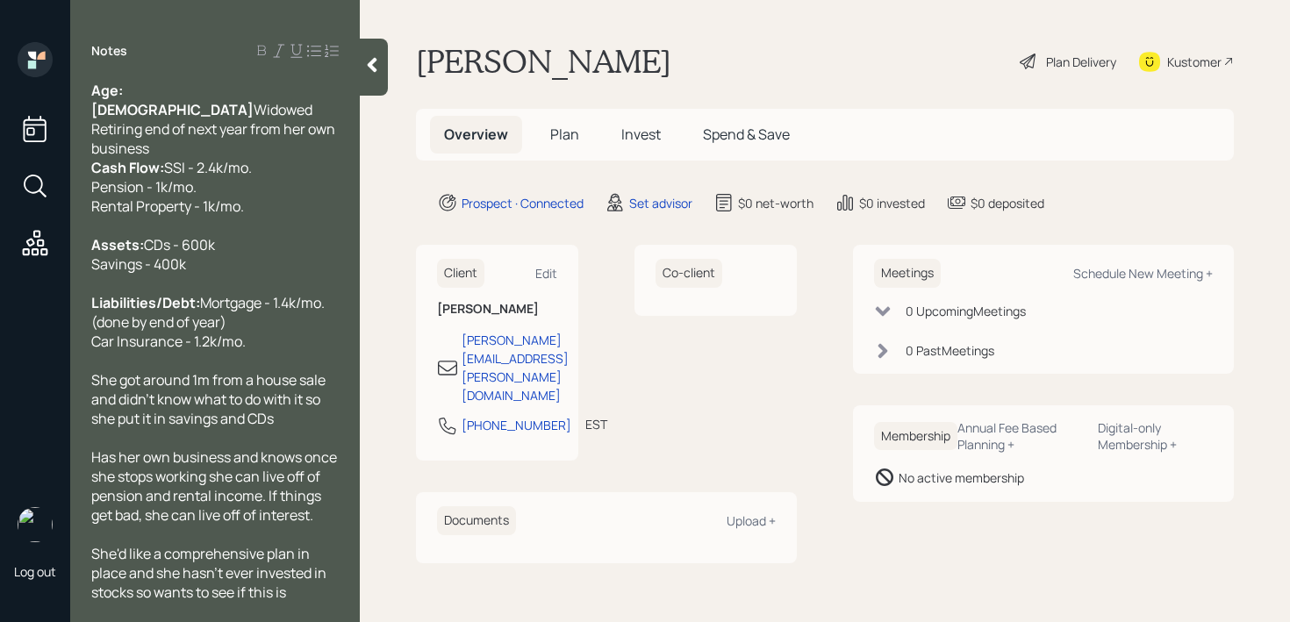
click at [380, 69] on icon at bounding box center [372, 65] width 18 height 18
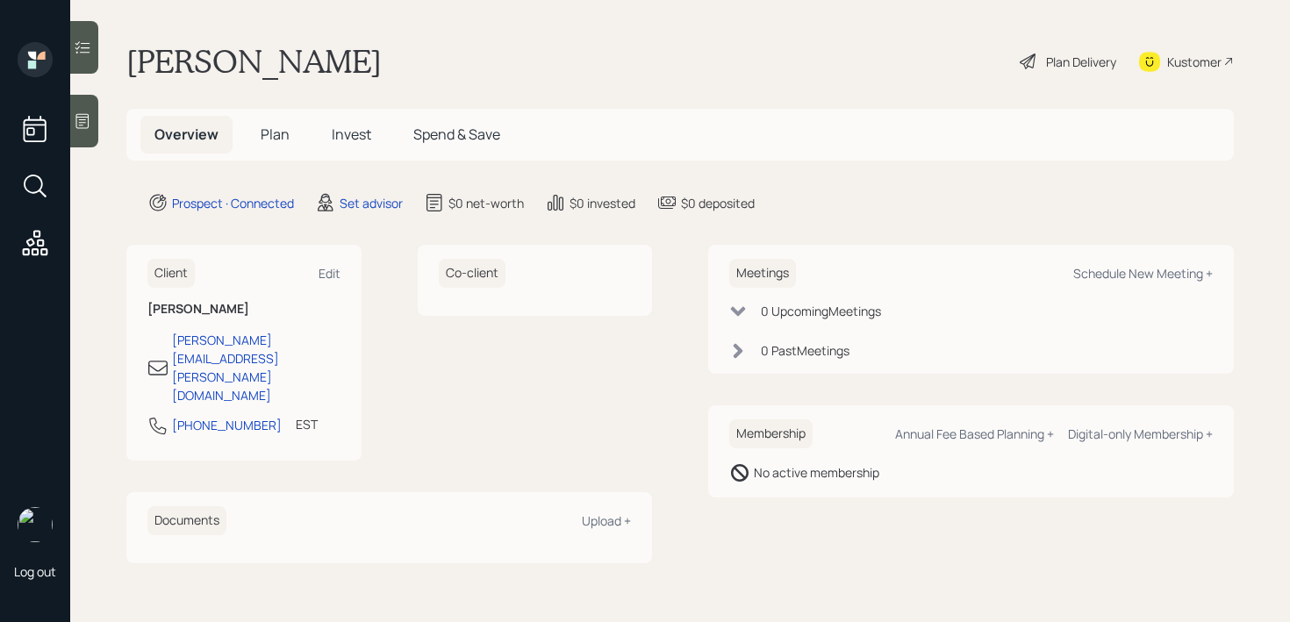
click at [615, 25] on main "[PERSON_NAME] Plan Delivery Kustomer Overview Plan Invest Spend & Save Prospect…" at bounding box center [680, 311] width 1220 height 622
